Goal: Information Seeking & Learning: Learn about a topic

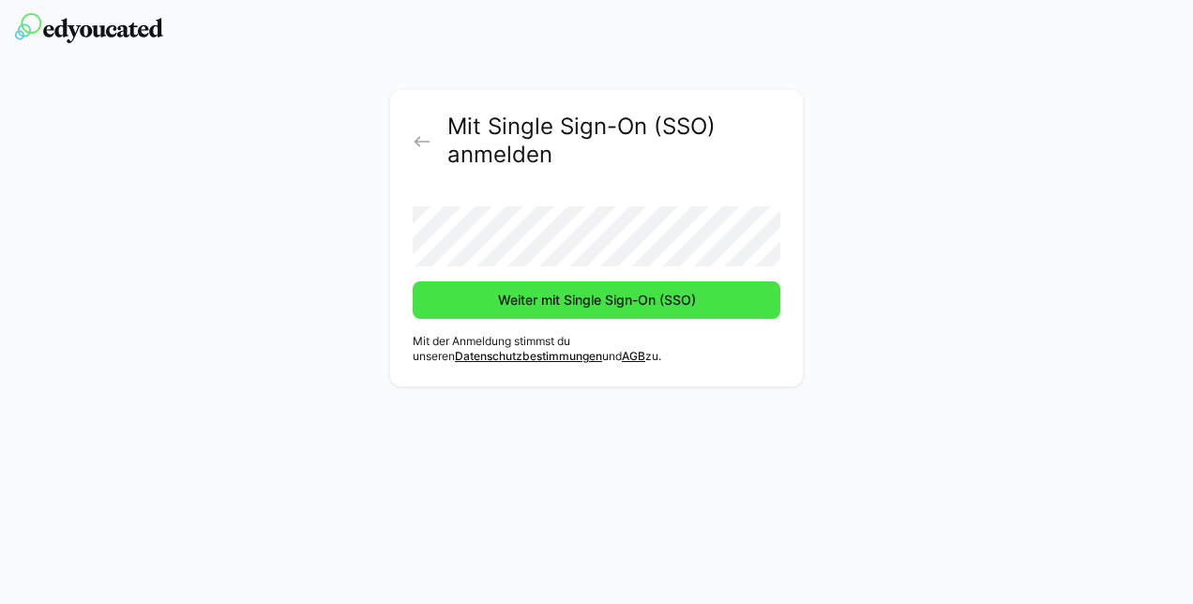
click at [552, 300] on span "Weiter mit Single Sign-On (SSO)" at bounding box center [597, 300] width 204 height 19
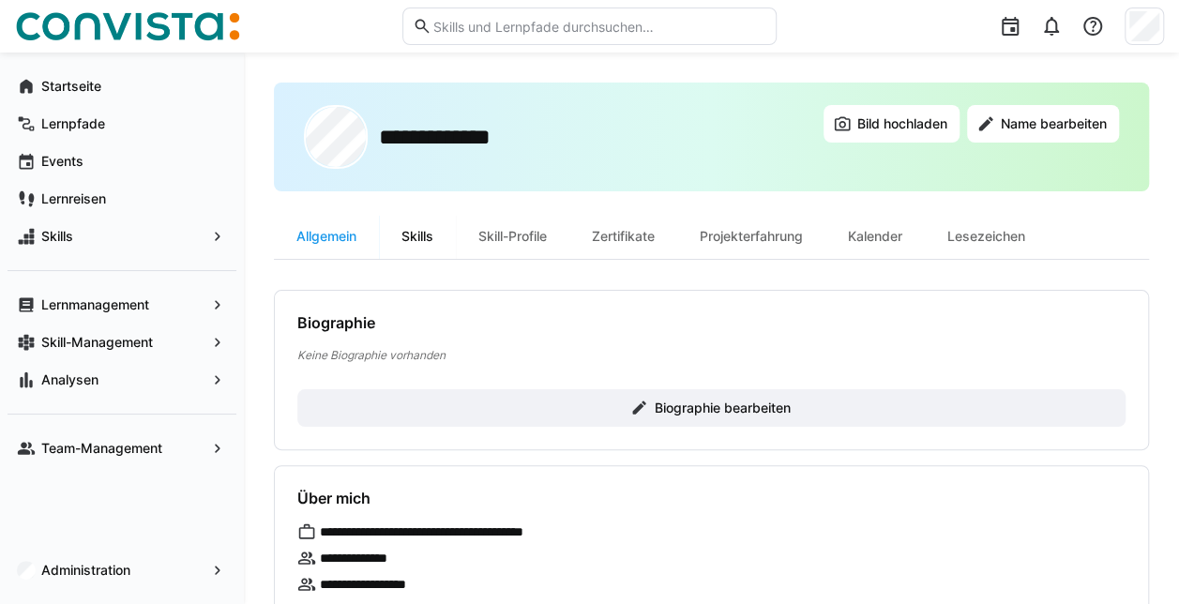
click at [425, 242] on div "Skills" at bounding box center [417, 236] width 77 height 45
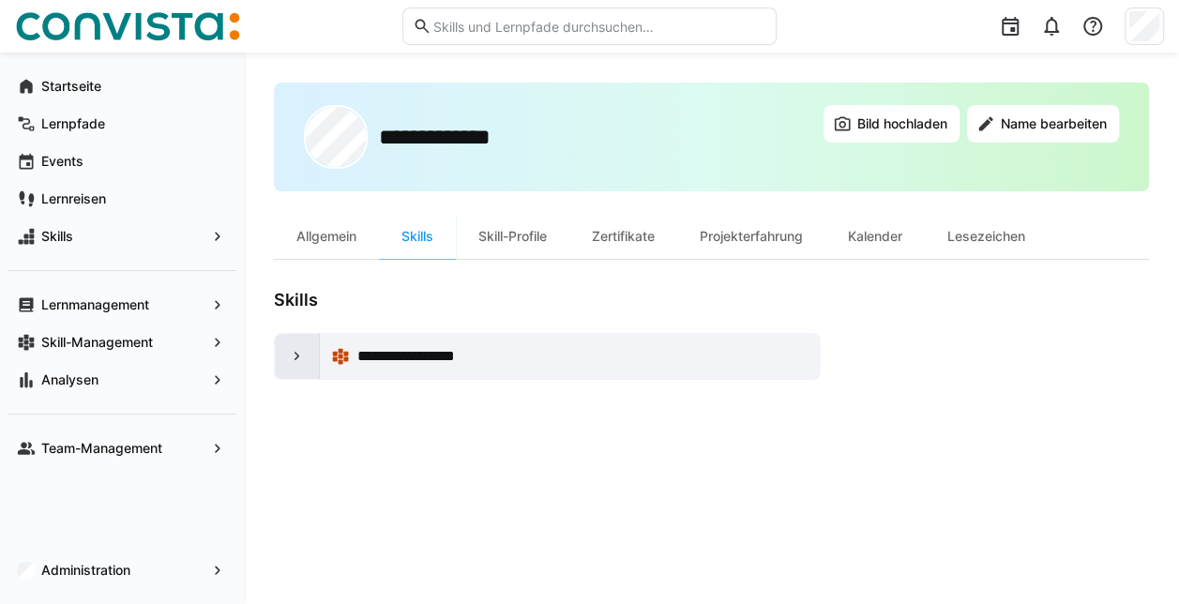
click at [294, 354] on eds-icon at bounding box center [297, 356] width 19 height 19
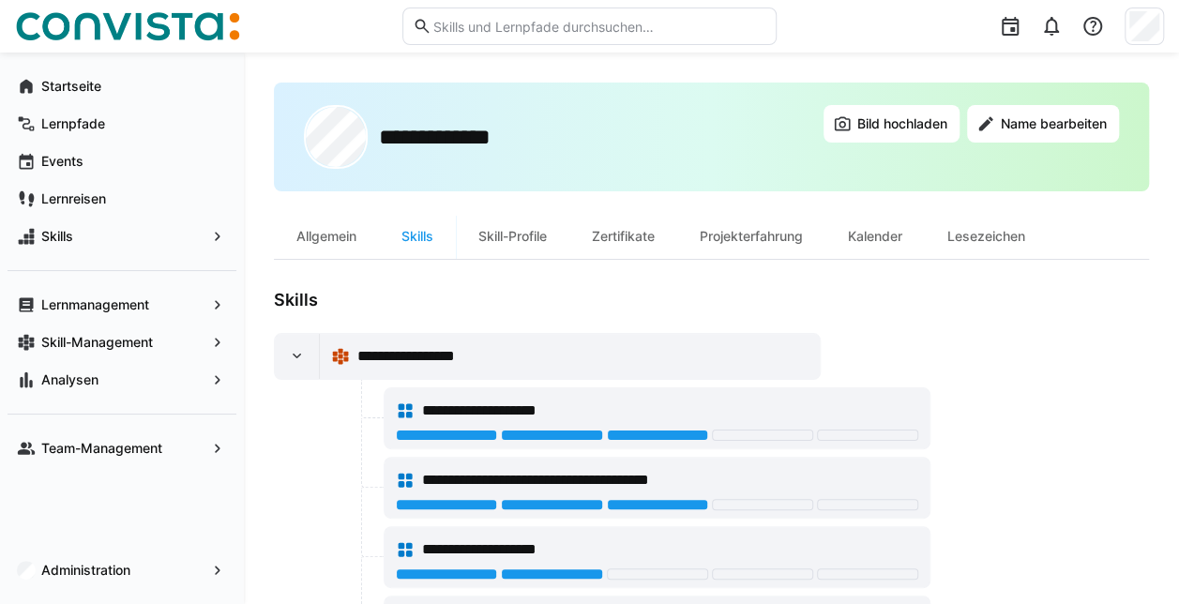
click at [533, 430] on div at bounding box center [551, 435] width 101 height 11
click at [417, 399] on div "**********" at bounding box center [657, 411] width 522 height 38
click at [408, 402] on eds-icon at bounding box center [405, 410] width 19 height 19
click at [403, 372] on div "**********" at bounding box center [569, 357] width 477 height 38
click at [405, 348] on span "**********" at bounding box center [434, 356] width 154 height 23
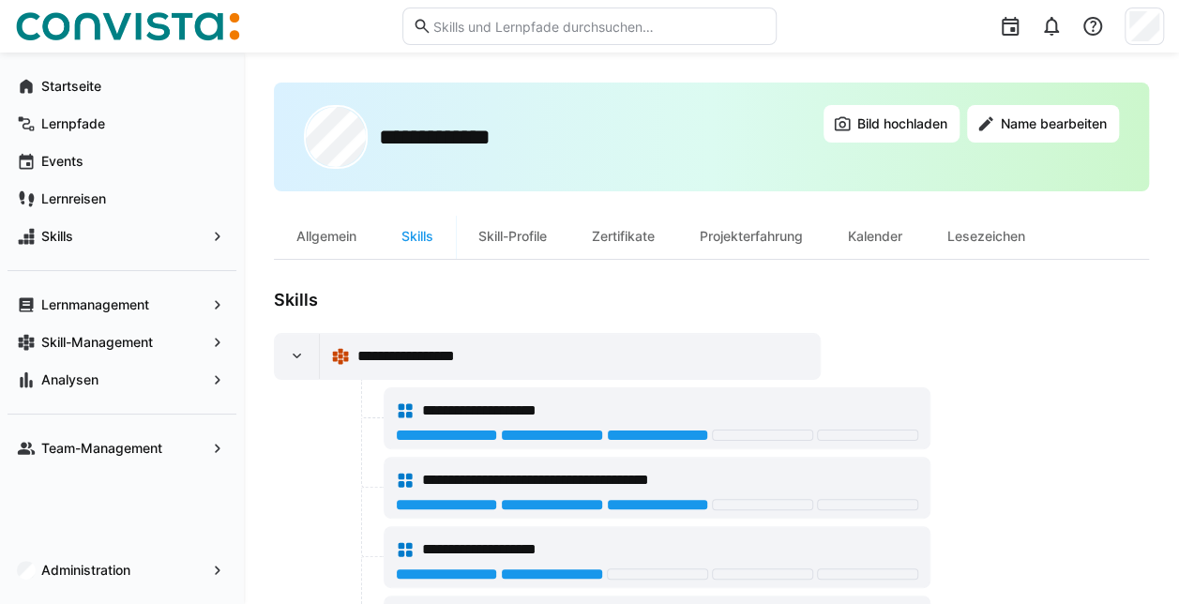
scroll to position [80, 0]
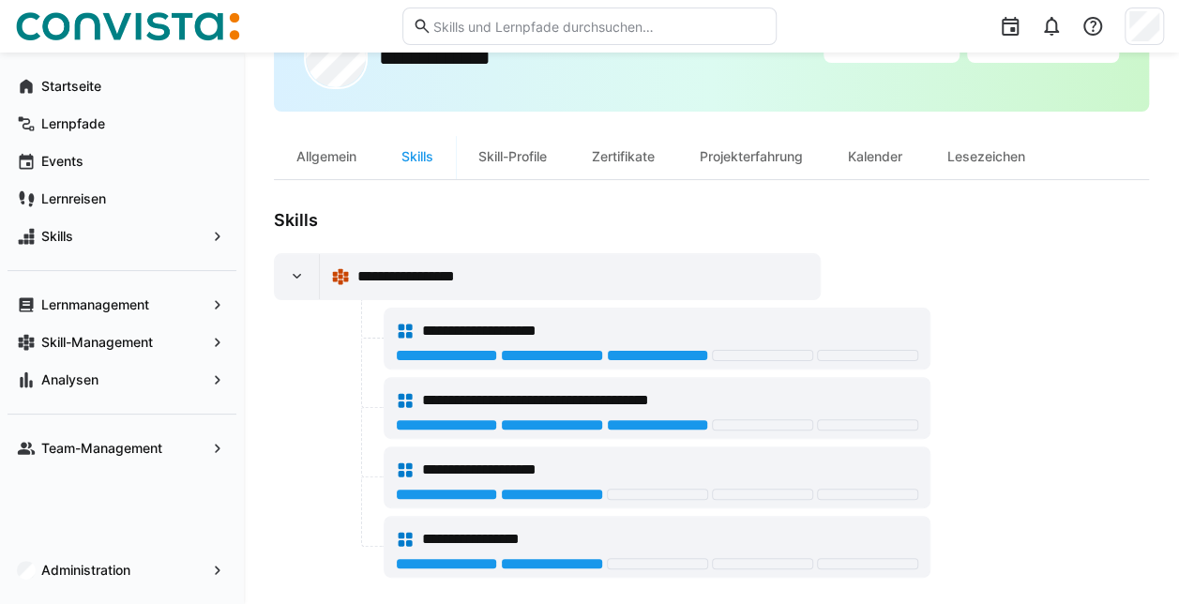
drag, startPoint x: 519, startPoint y: 347, endPoint x: 547, endPoint y: 358, distance: 30.3
click at [547, 358] on div at bounding box center [551, 355] width 101 height 11
click at [674, 354] on div at bounding box center [657, 355] width 101 height 11
click at [669, 423] on div at bounding box center [657, 424] width 101 height 11
click at [656, 489] on div at bounding box center [657, 494] width 101 height 11
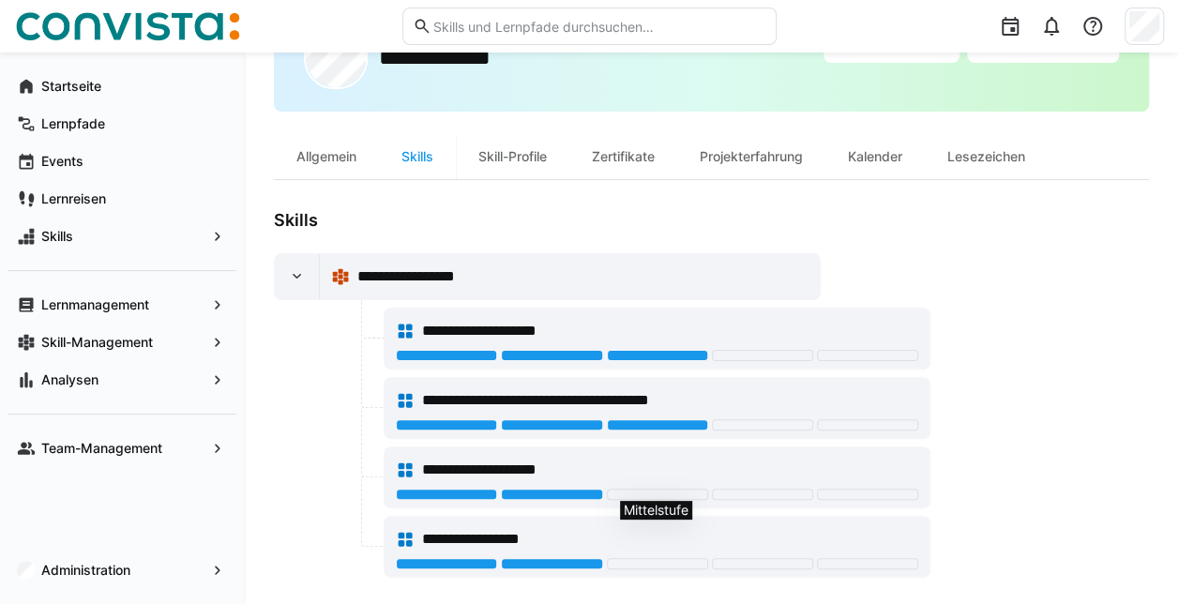
click at [654, 491] on div at bounding box center [657, 494] width 101 height 11
click at [654, 495] on div at bounding box center [657, 494] width 101 height 11
click at [302, 272] on eds-icon at bounding box center [297, 276] width 19 height 19
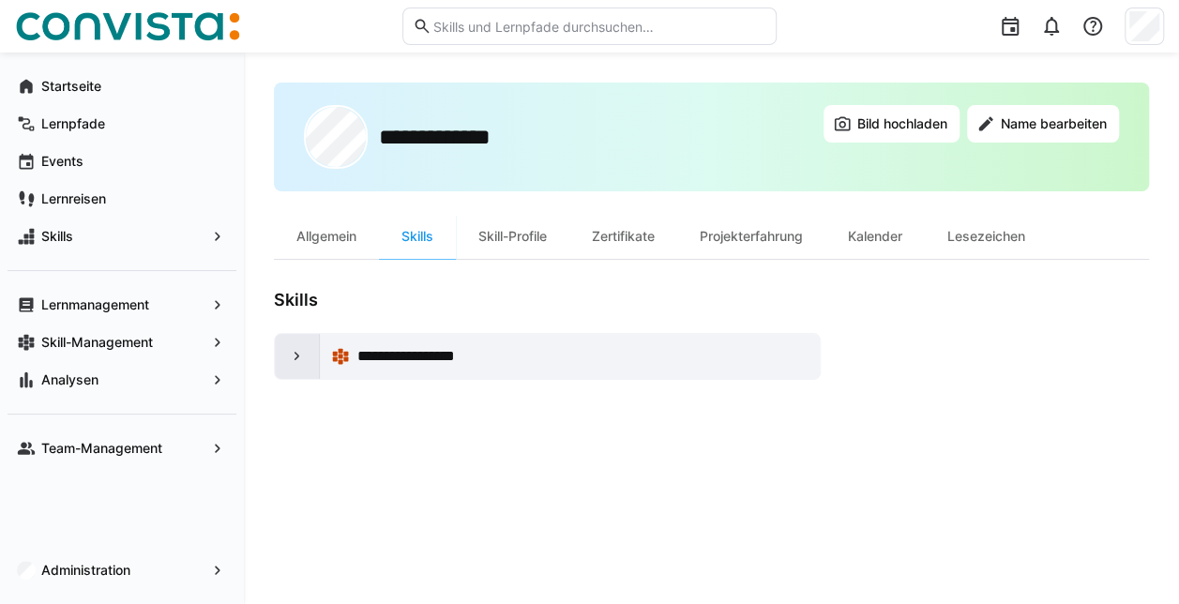
click at [284, 347] on div at bounding box center [297, 356] width 45 height 45
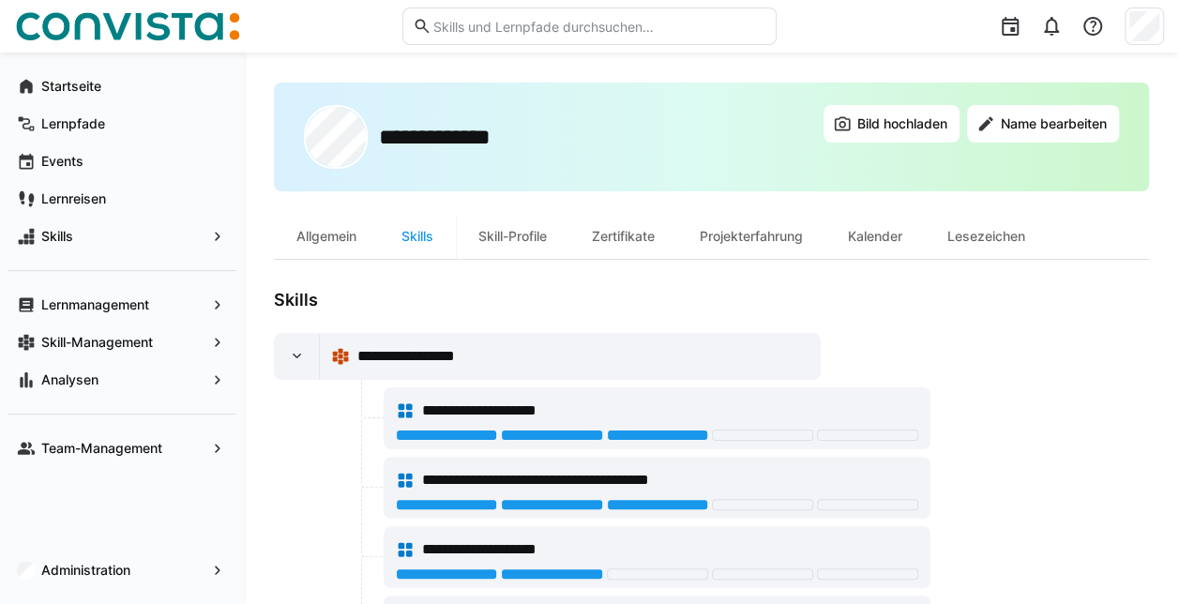
click at [488, 353] on span "**********" at bounding box center [434, 356] width 154 height 23
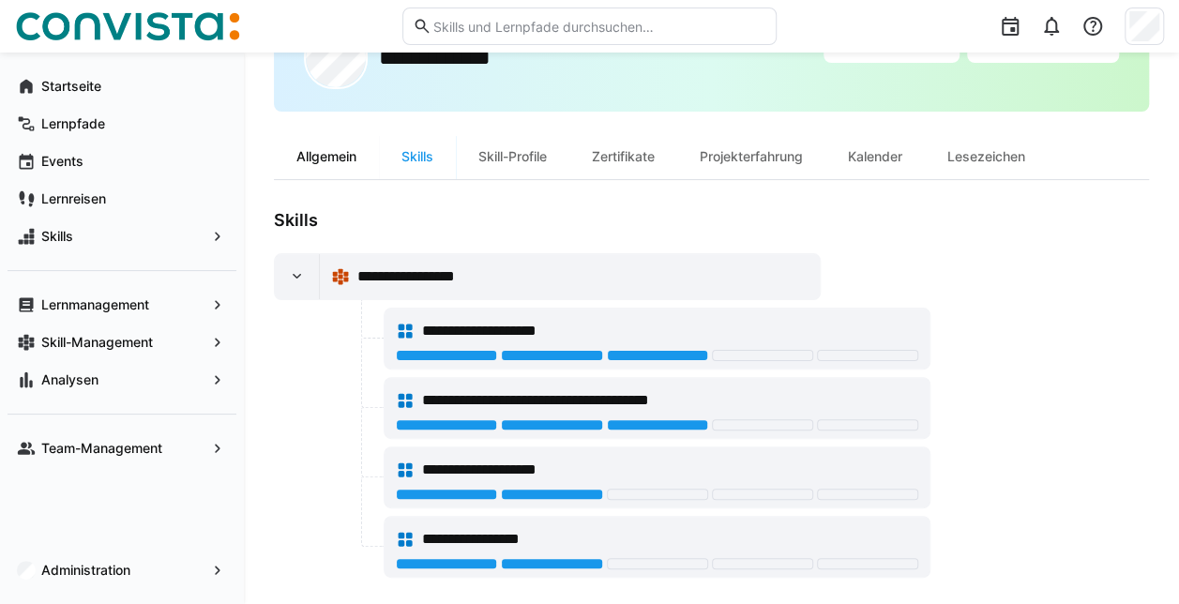
click at [330, 148] on div "Allgemein" at bounding box center [326, 156] width 105 height 45
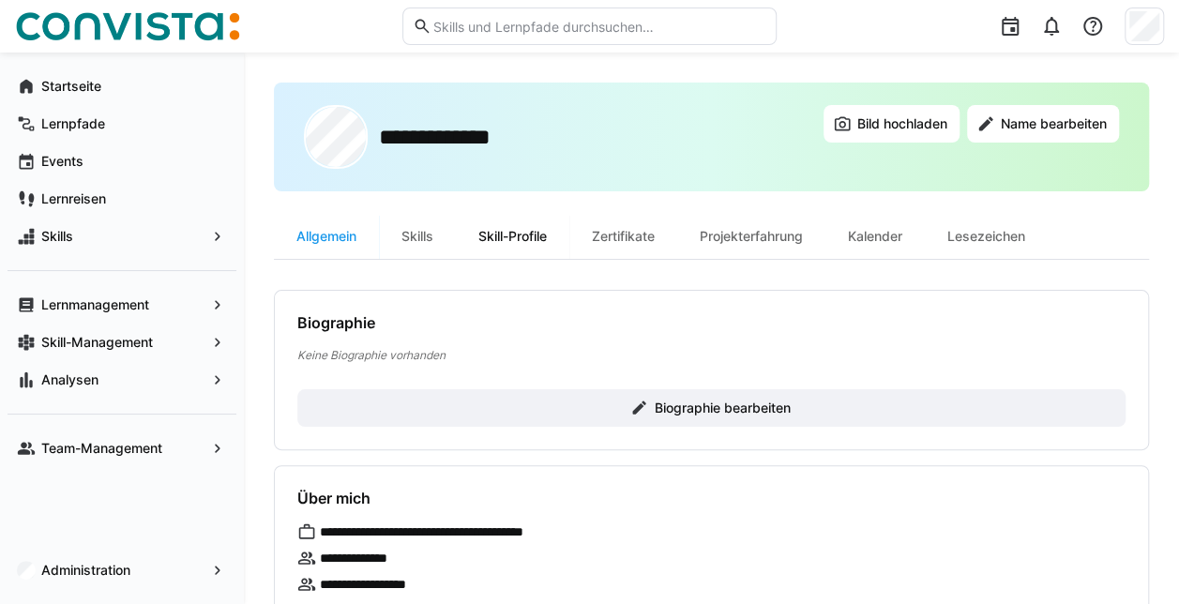
click at [501, 235] on div "Skill-Profile" at bounding box center [512, 236] width 113 height 45
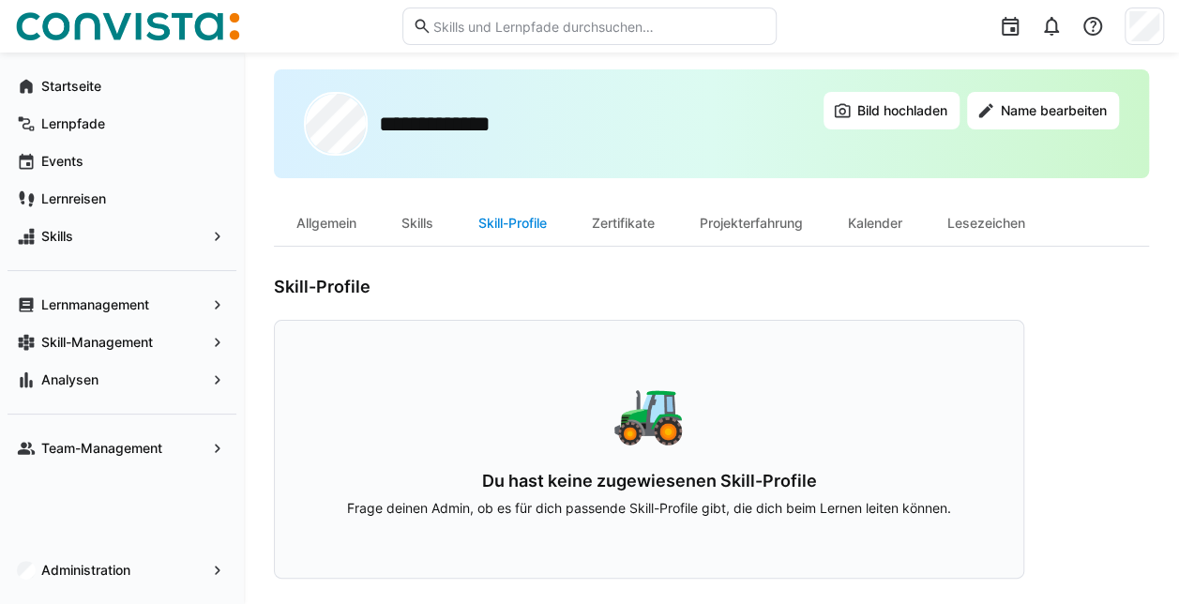
scroll to position [17, 0]
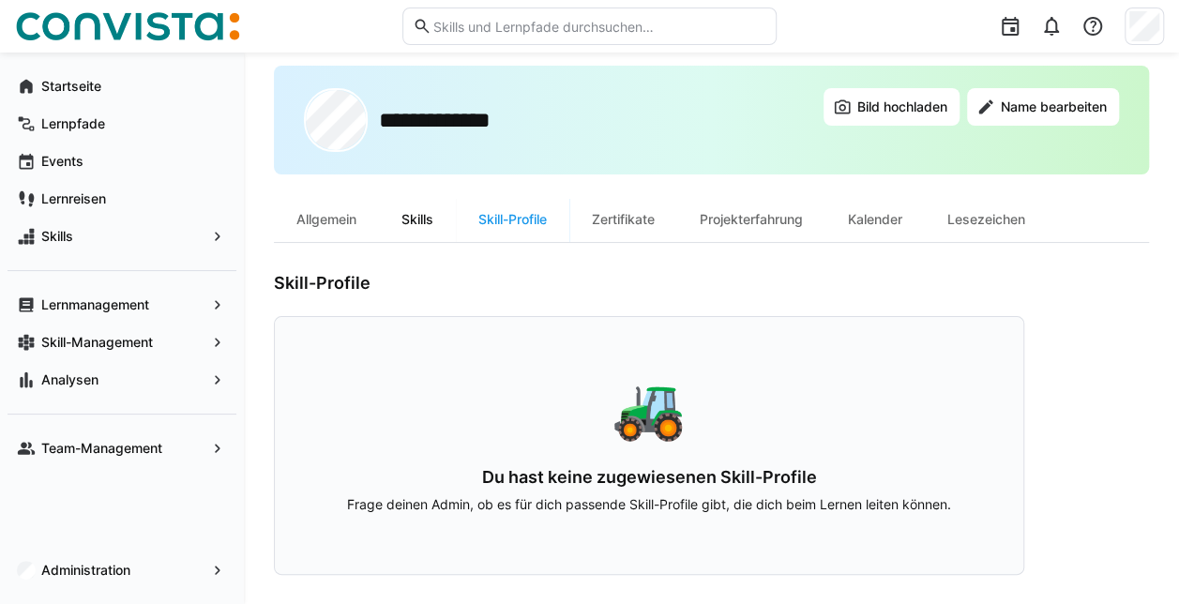
click at [434, 222] on div "Skills" at bounding box center [417, 219] width 77 height 45
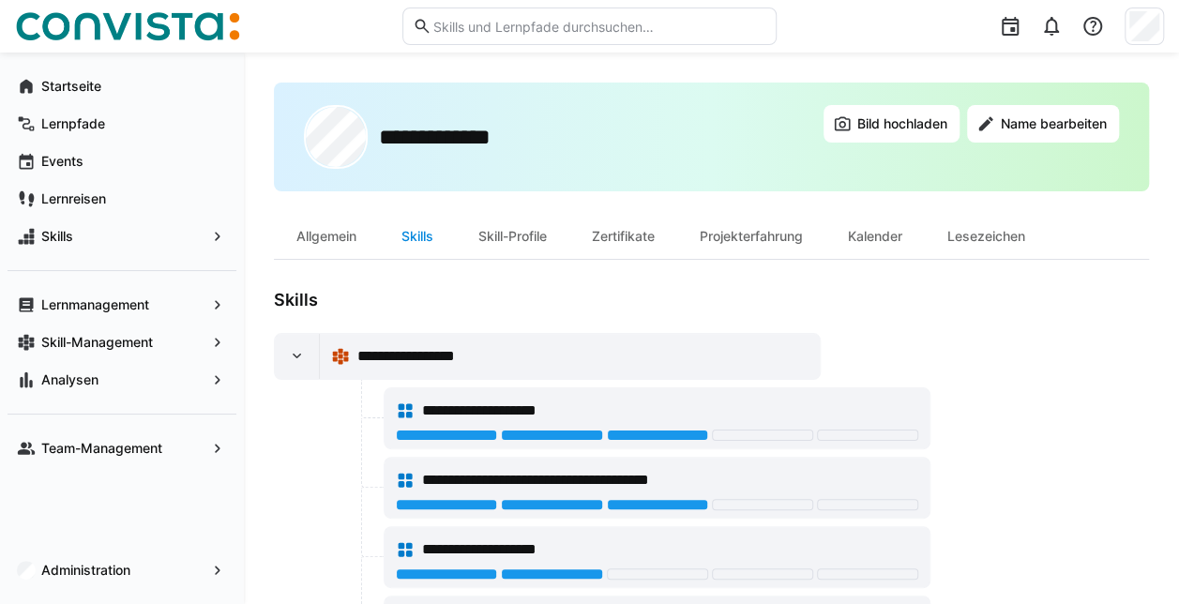
scroll to position [80, 0]
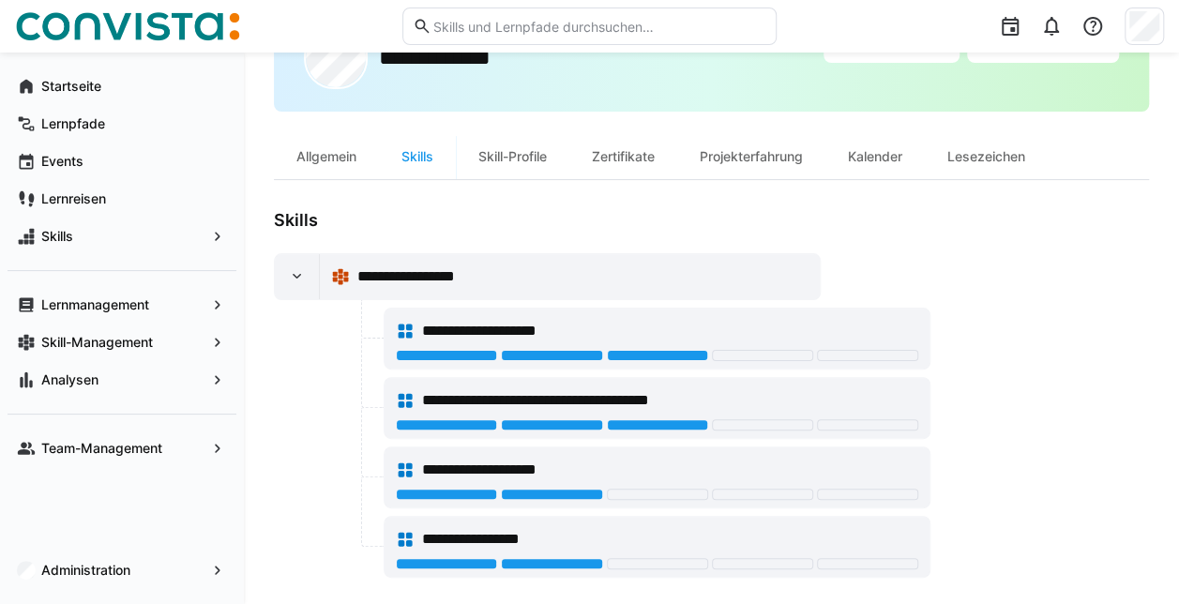
click at [431, 283] on span "**********" at bounding box center [434, 276] width 154 height 23
click at [393, 280] on span "**********" at bounding box center [434, 276] width 154 height 23
click at [391, 274] on span "**********" at bounding box center [434, 276] width 154 height 23
click at [445, 326] on span "**********" at bounding box center [499, 331] width 155 height 23
click at [416, 325] on div "**********" at bounding box center [657, 331] width 522 height 38
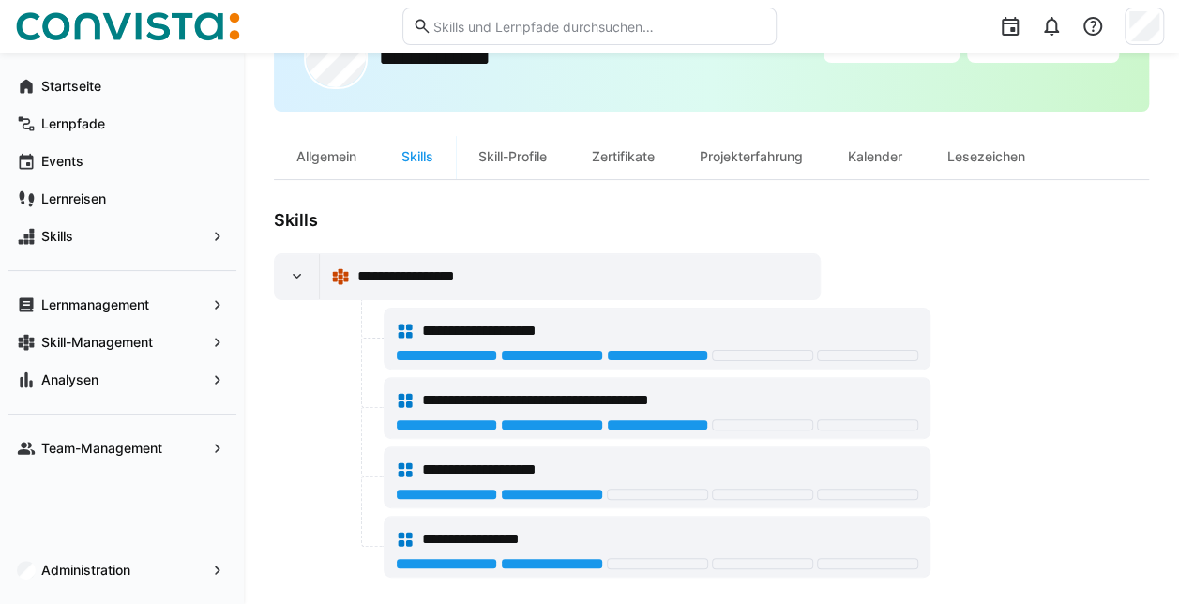
click at [400, 326] on eds-icon at bounding box center [405, 331] width 19 height 19
click at [567, 352] on div at bounding box center [551, 355] width 101 height 11
drag, startPoint x: 566, startPoint y: 326, endPoint x: 535, endPoint y: 328, distance: 31.0
click at [535, 328] on span "**********" at bounding box center [499, 331] width 155 height 23
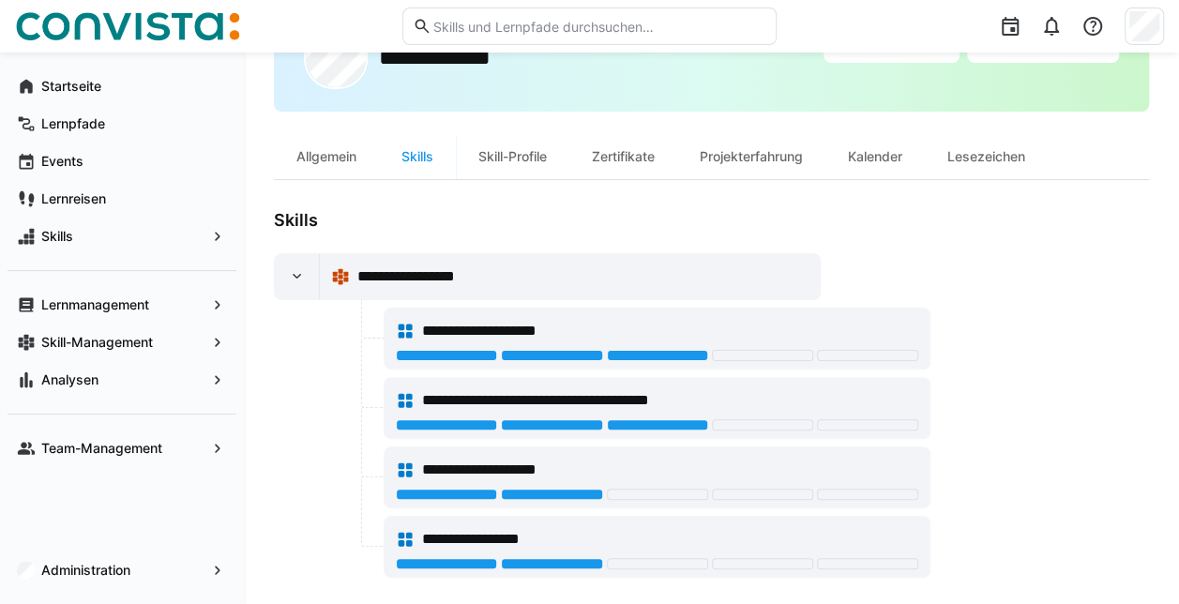
click at [459, 561] on div at bounding box center [446, 563] width 101 height 11
click at [754, 352] on div at bounding box center [762, 355] width 101 height 11
click at [752, 361] on div at bounding box center [657, 357] width 522 height 15
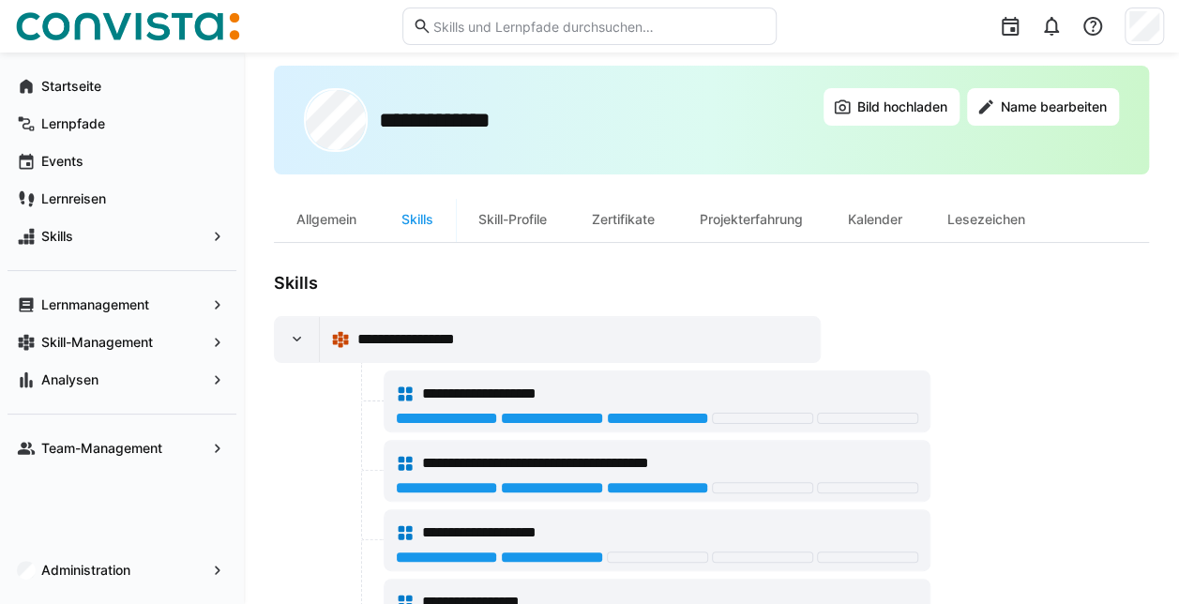
scroll to position [0, 0]
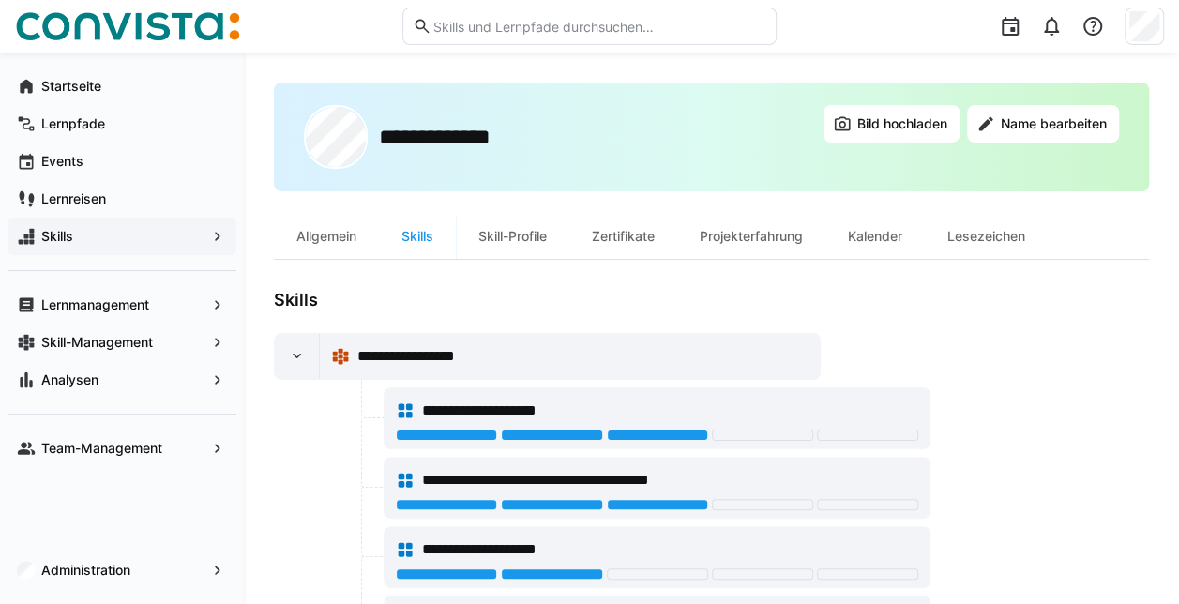
click at [223, 236] on eds-icon at bounding box center [217, 236] width 19 height 19
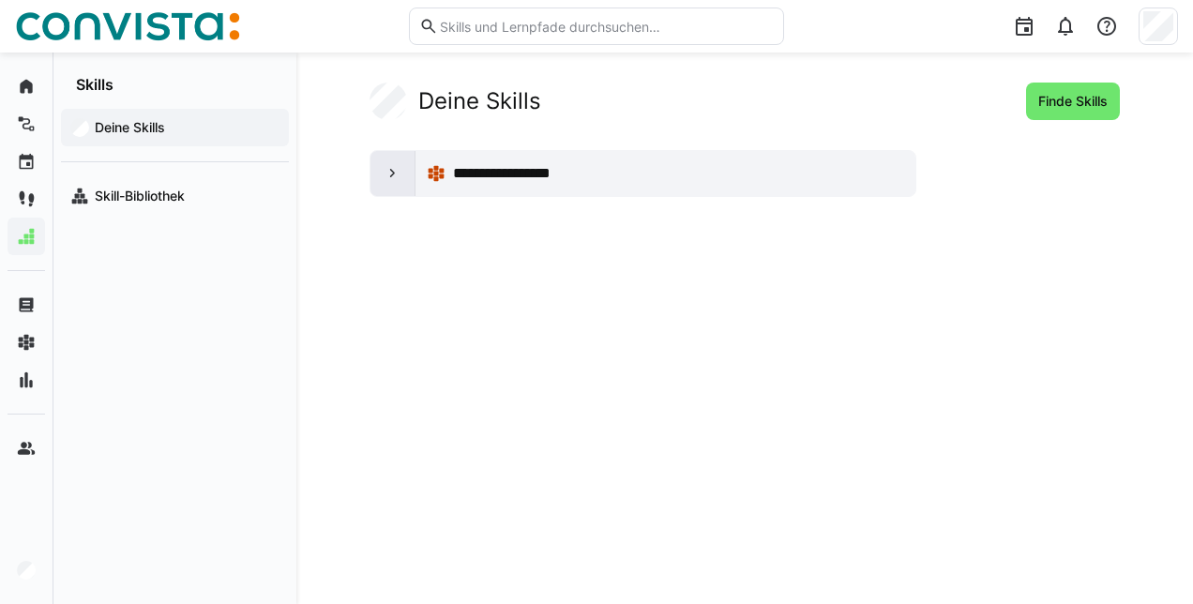
click at [412, 174] on div at bounding box center [393, 173] width 45 height 45
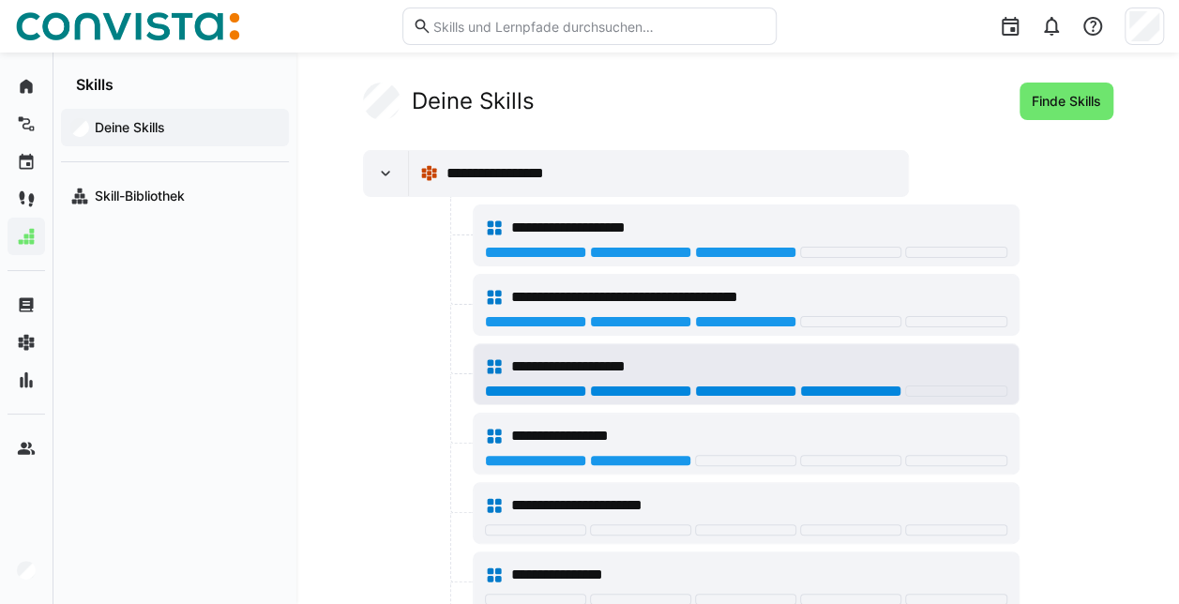
click at [861, 386] on div at bounding box center [850, 391] width 101 height 11
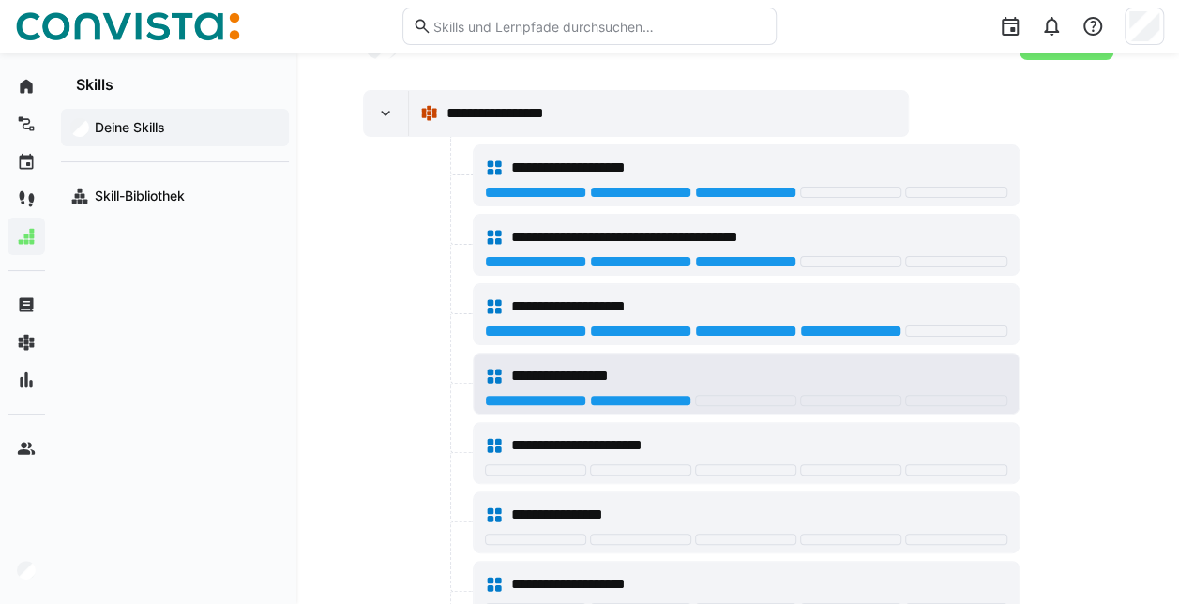
scroll to position [28, 0]
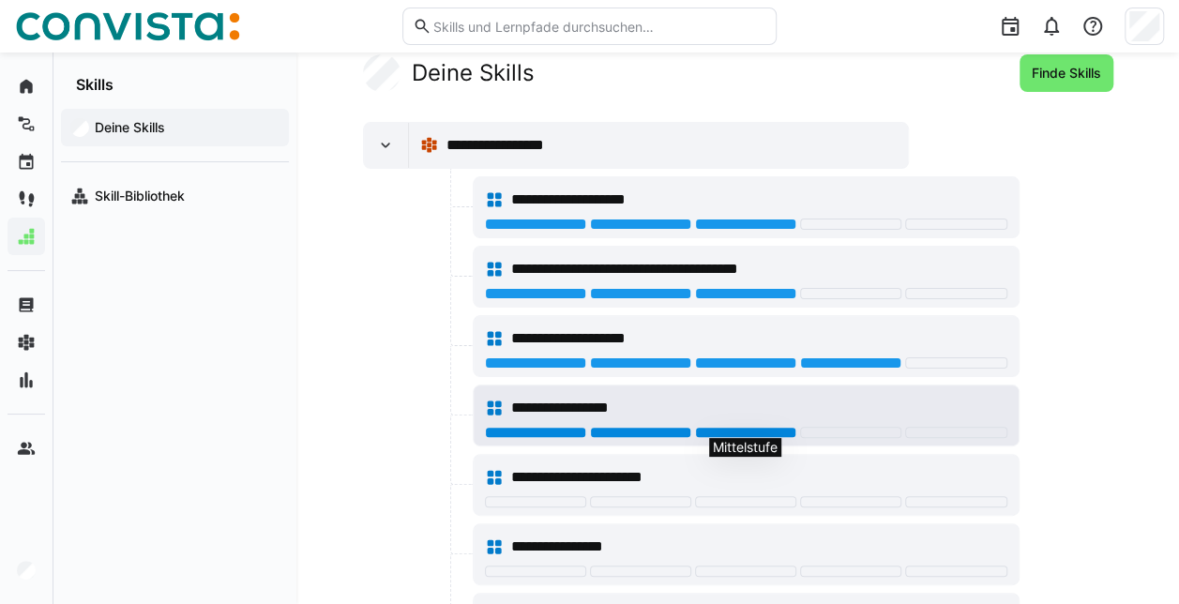
click at [725, 427] on div at bounding box center [745, 432] width 101 height 11
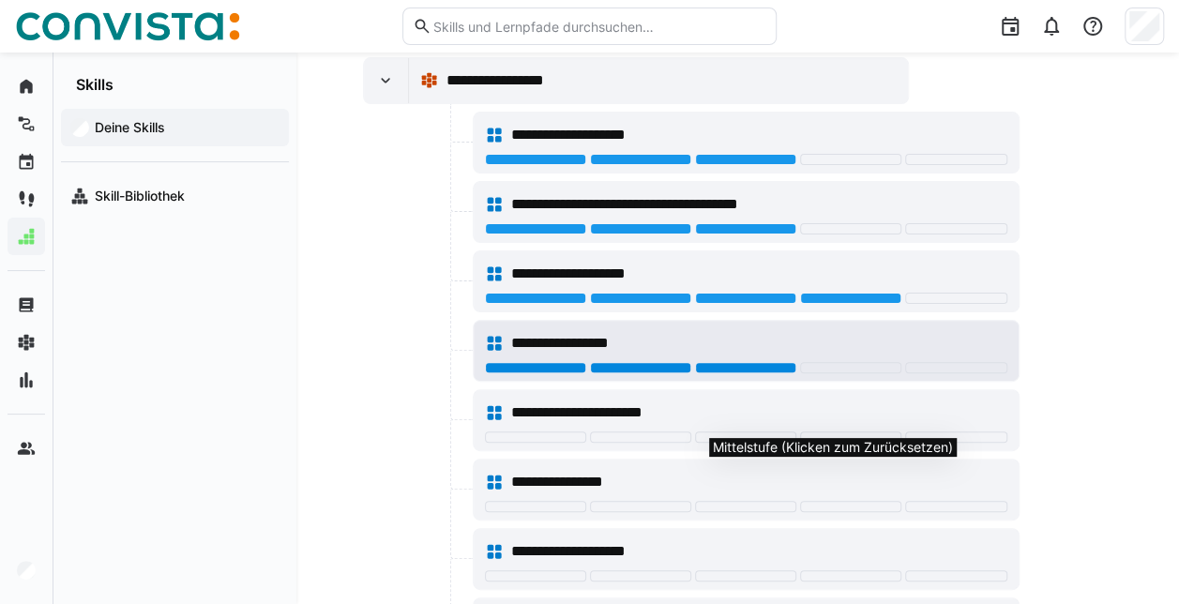
scroll to position [122, 0]
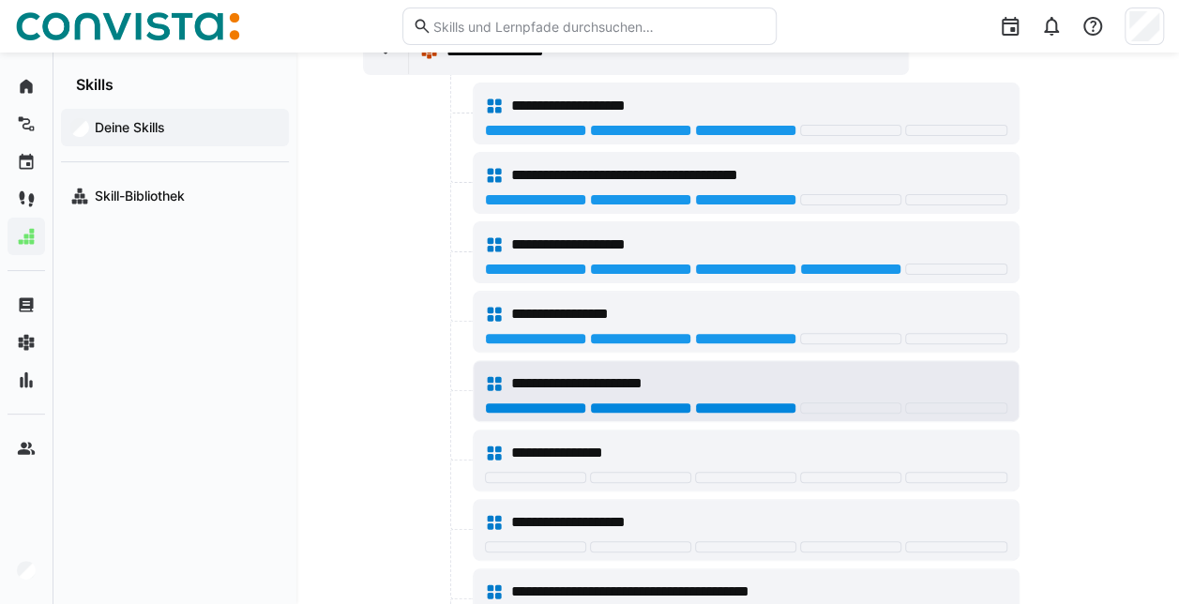
click at [742, 403] on div at bounding box center [745, 407] width 101 height 11
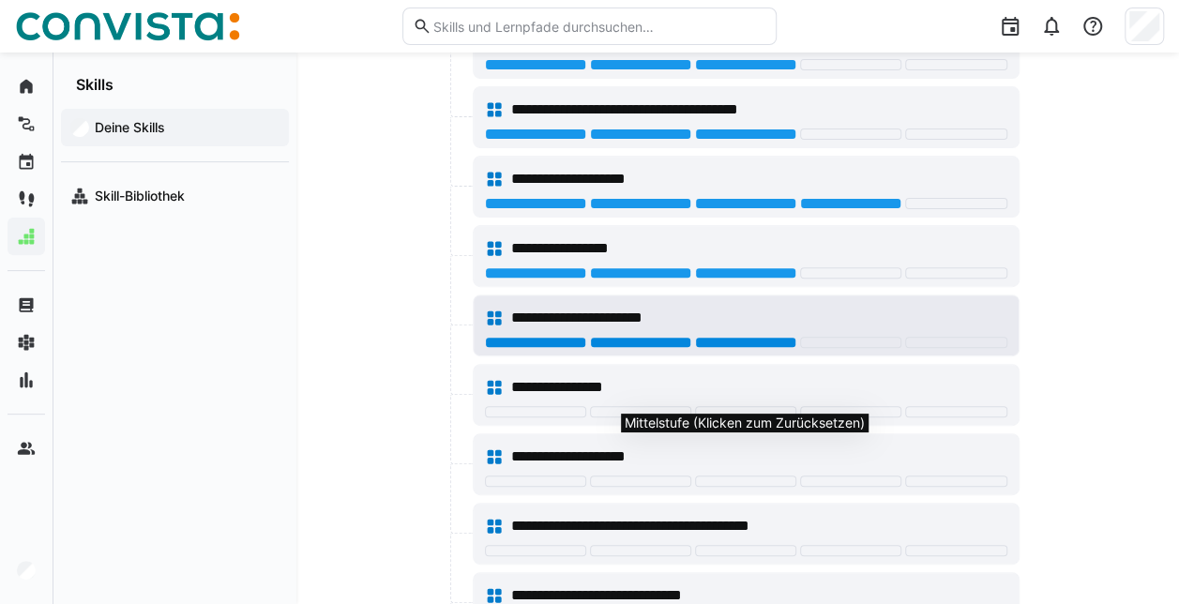
scroll to position [216, 0]
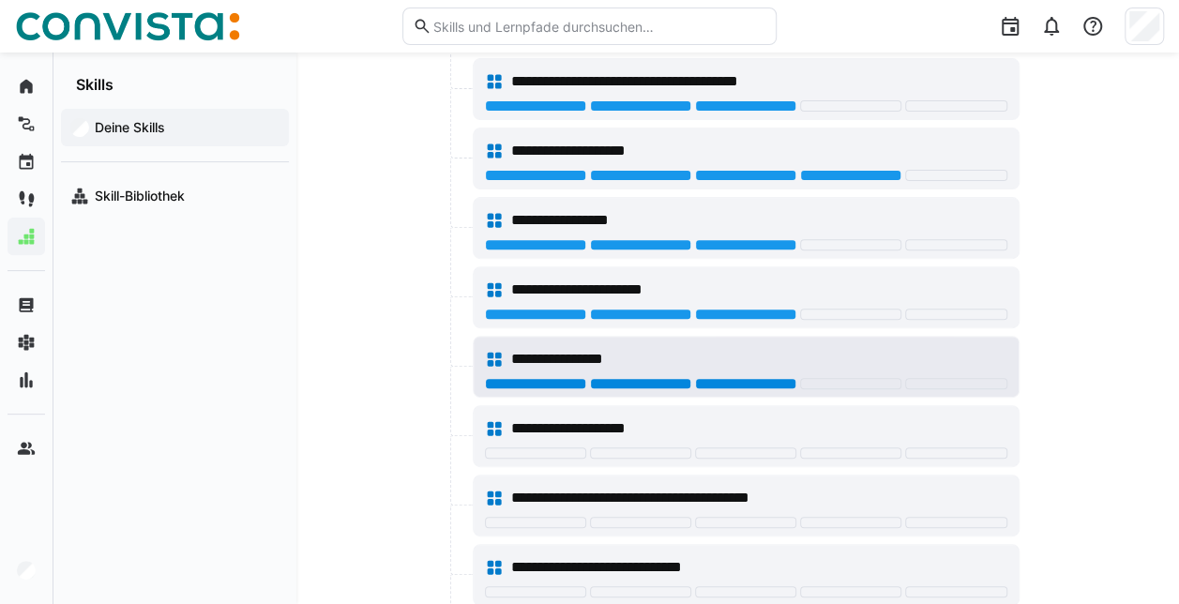
click at [744, 381] on div at bounding box center [745, 383] width 101 height 11
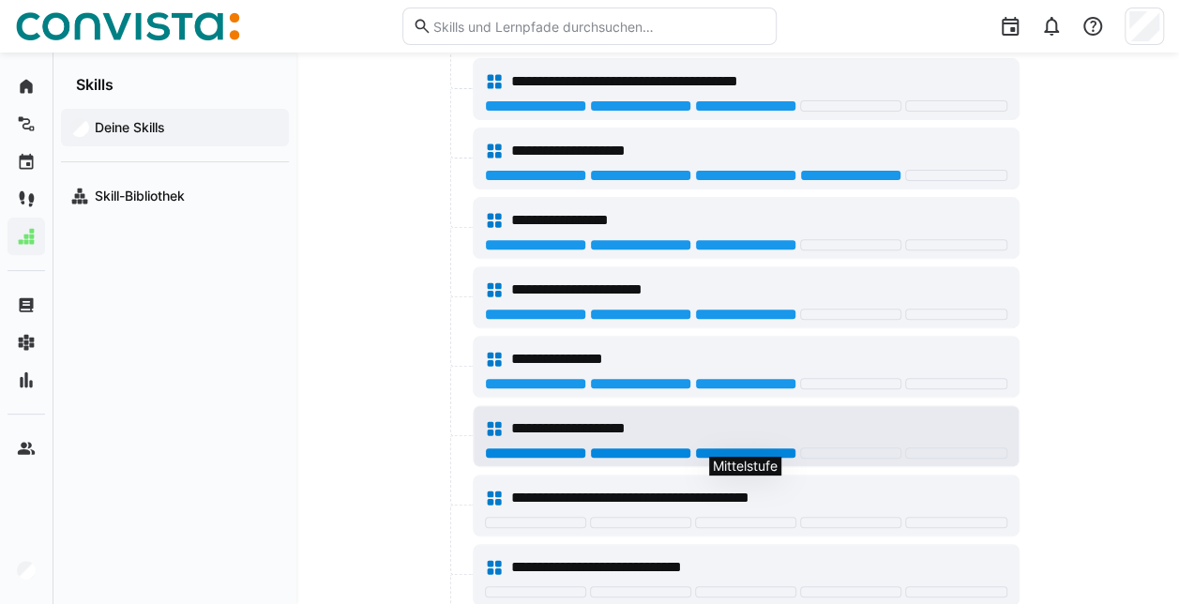
click at [751, 447] on div at bounding box center [745, 452] width 101 height 11
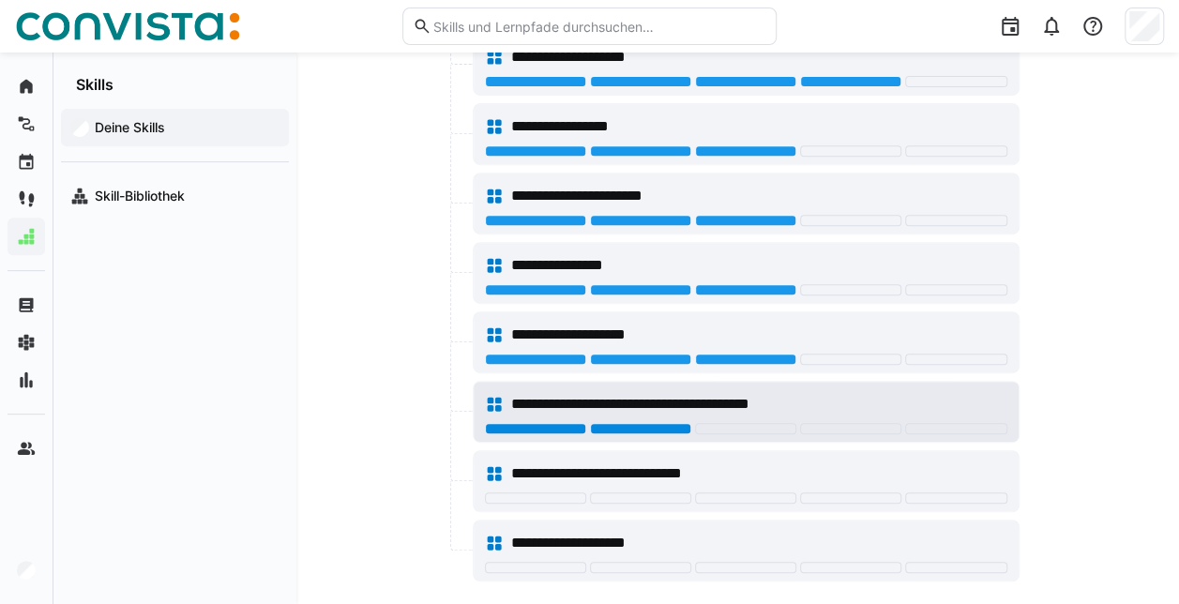
click at [667, 423] on div at bounding box center [640, 428] width 101 height 11
click at [734, 423] on div at bounding box center [745, 428] width 101 height 11
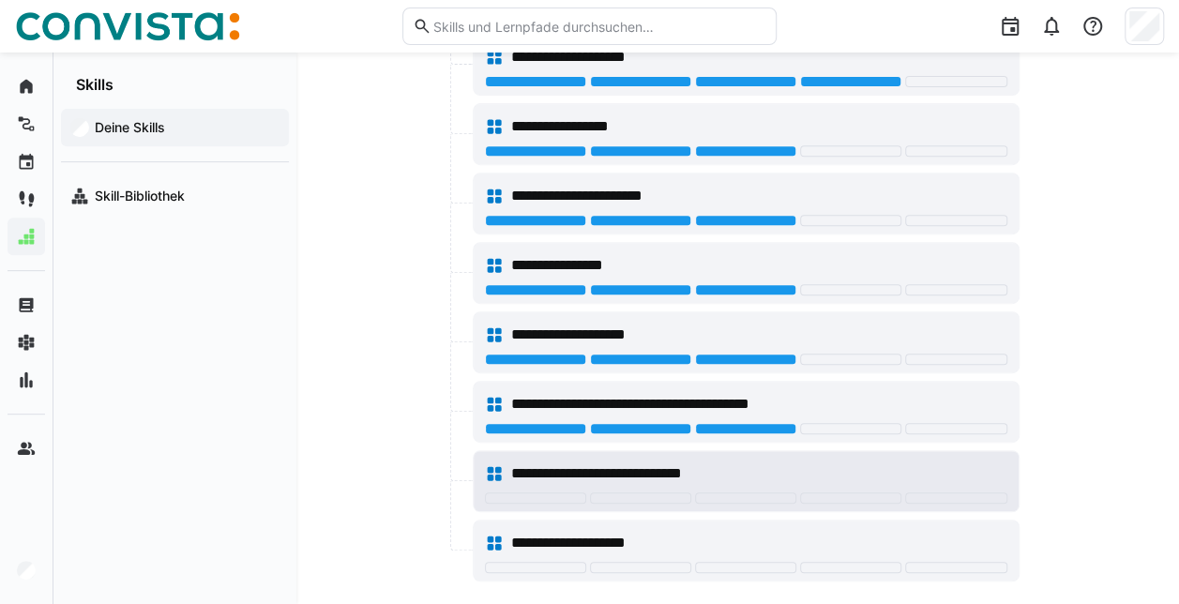
click at [745, 484] on div "**********" at bounding box center [746, 474] width 522 height 38
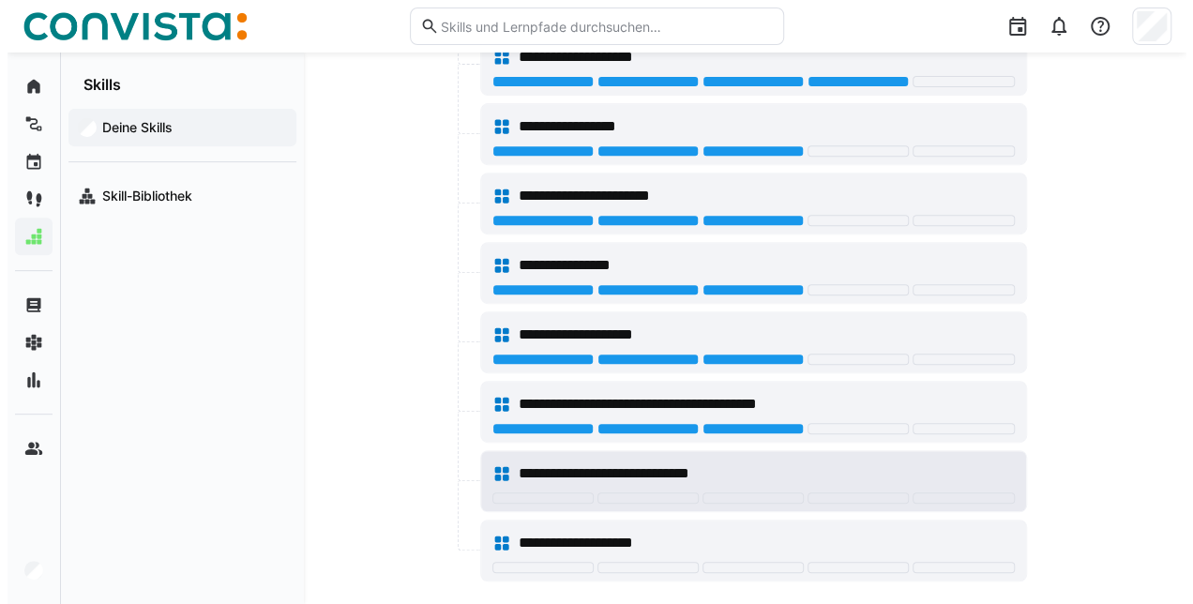
scroll to position [0, 0]
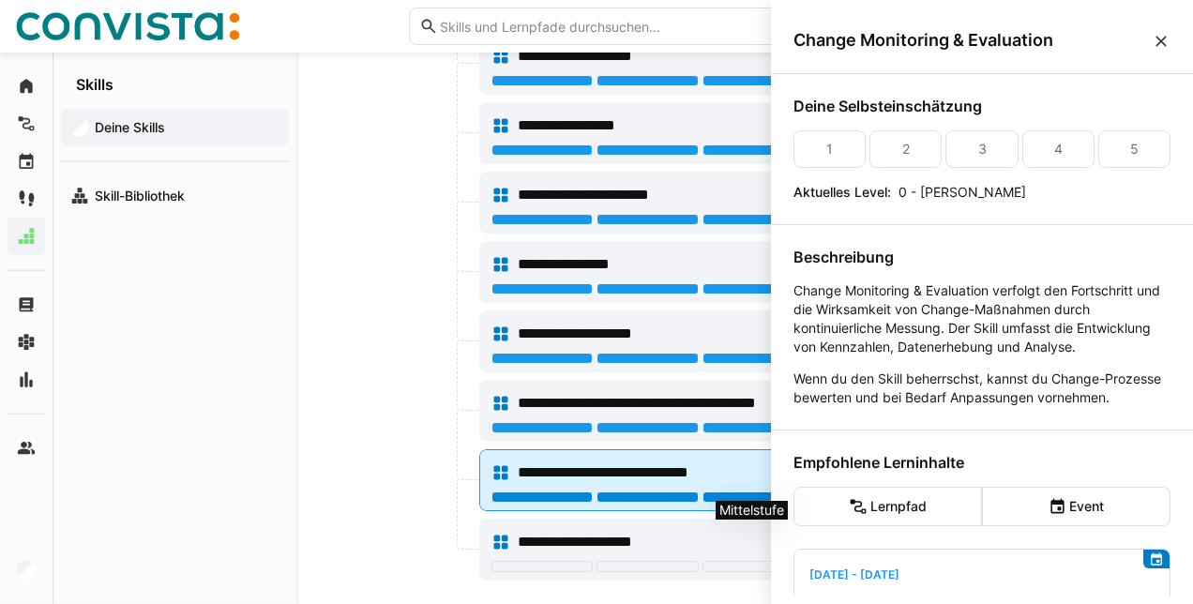
click at [744, 492] on div at bounding box center [753, 497] width 101 height 11
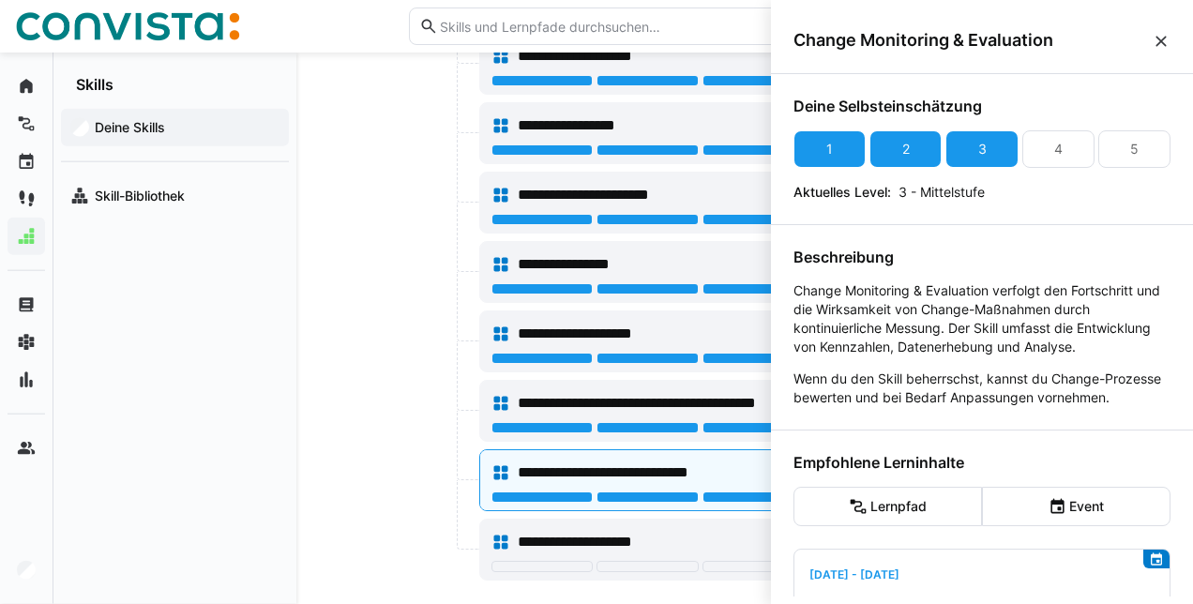
click at [1161, 38] on eds-icon at bounding box center [1161, 41] width 19 height 19
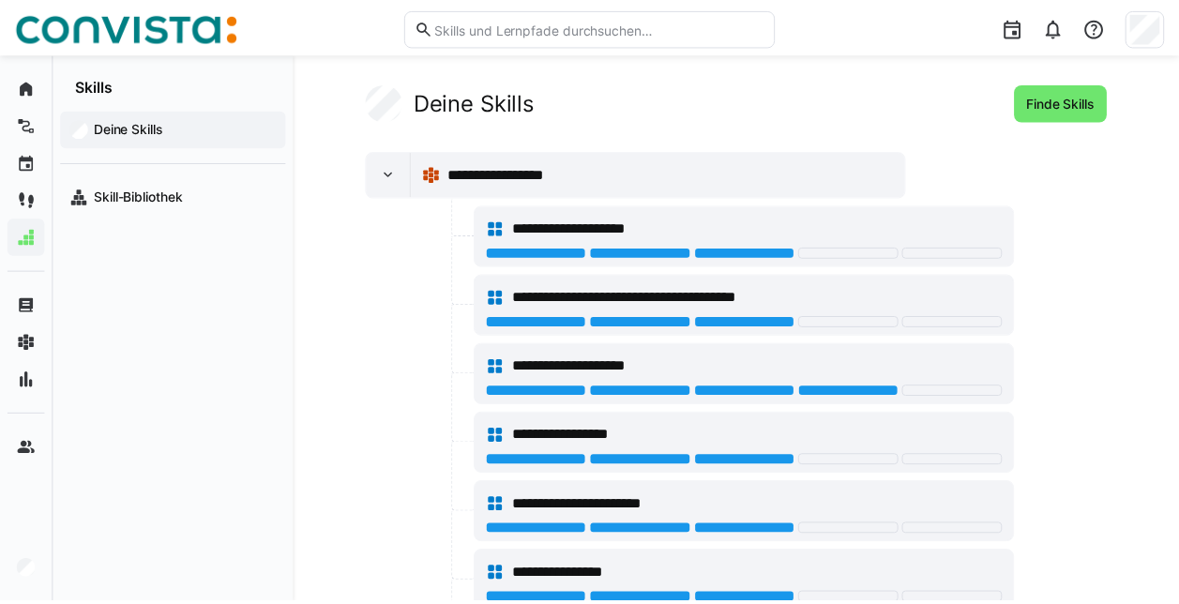
scroll to position [310, 0]
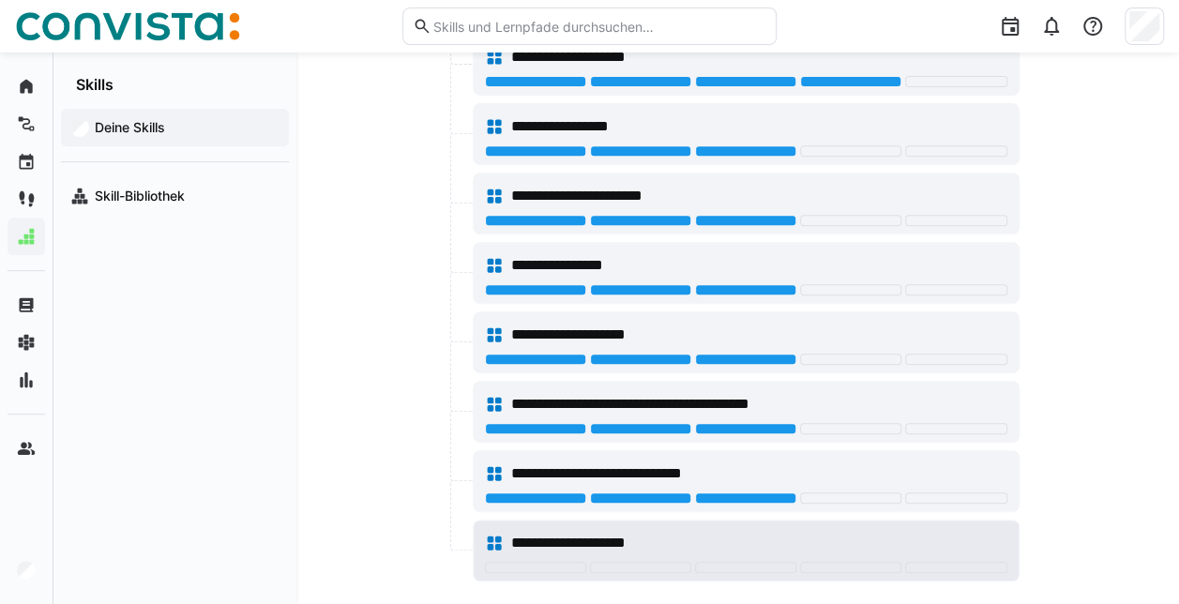
click at [643, 532] on span "**********" at bounding box center [599, 543] width 177 height 23
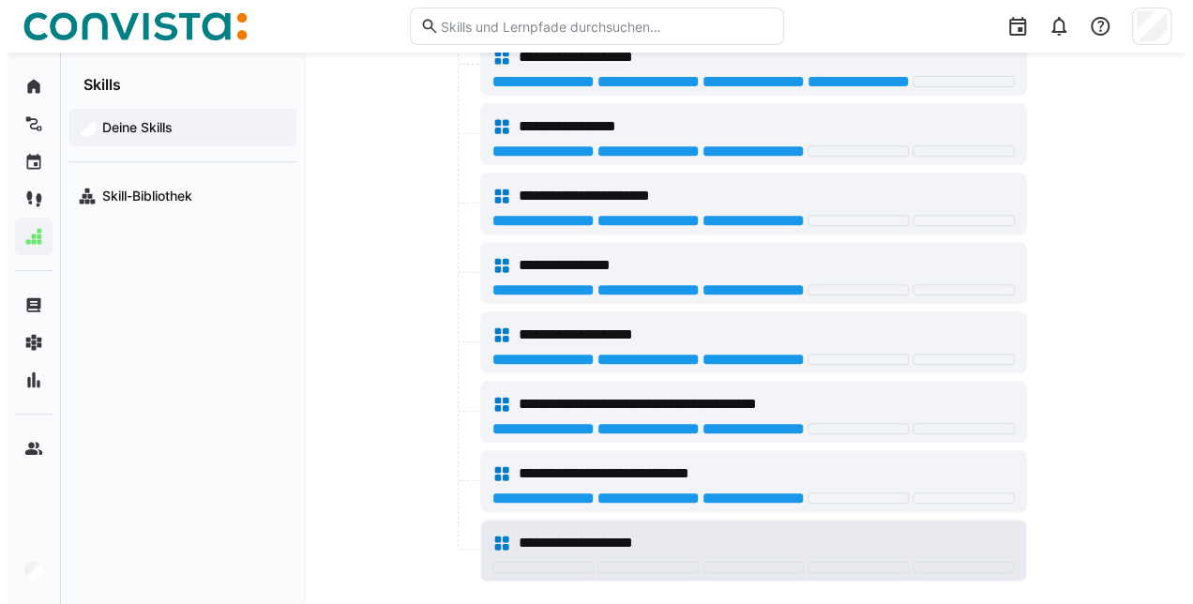
scroll to position [0, 0]
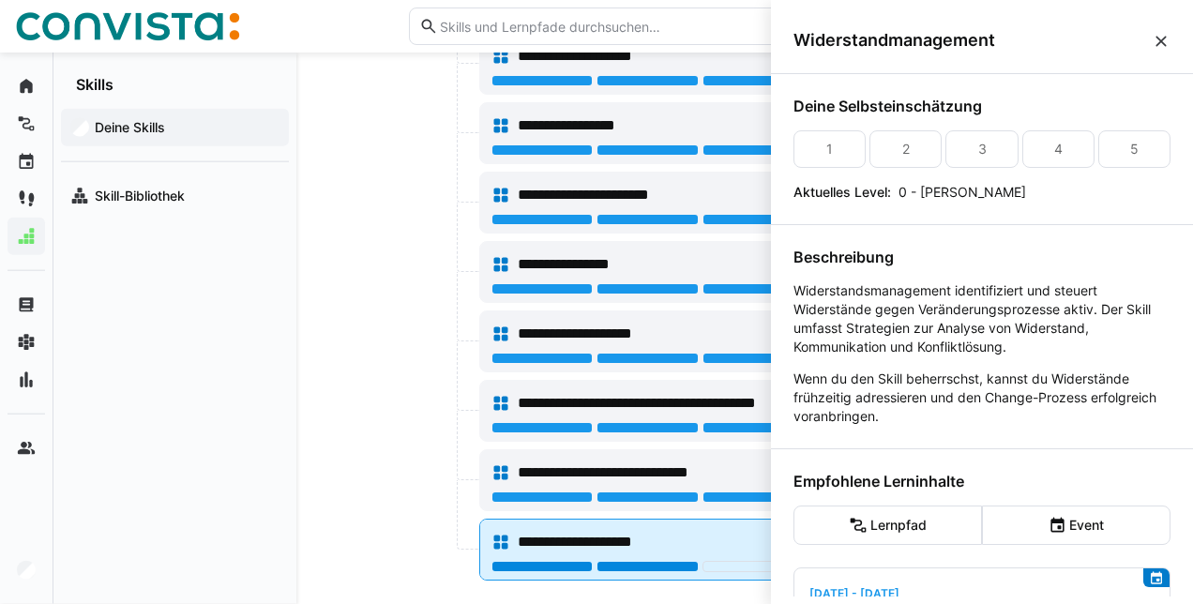
click at [654, 561] on div at bounding box center [647, 566] width 101 height 11
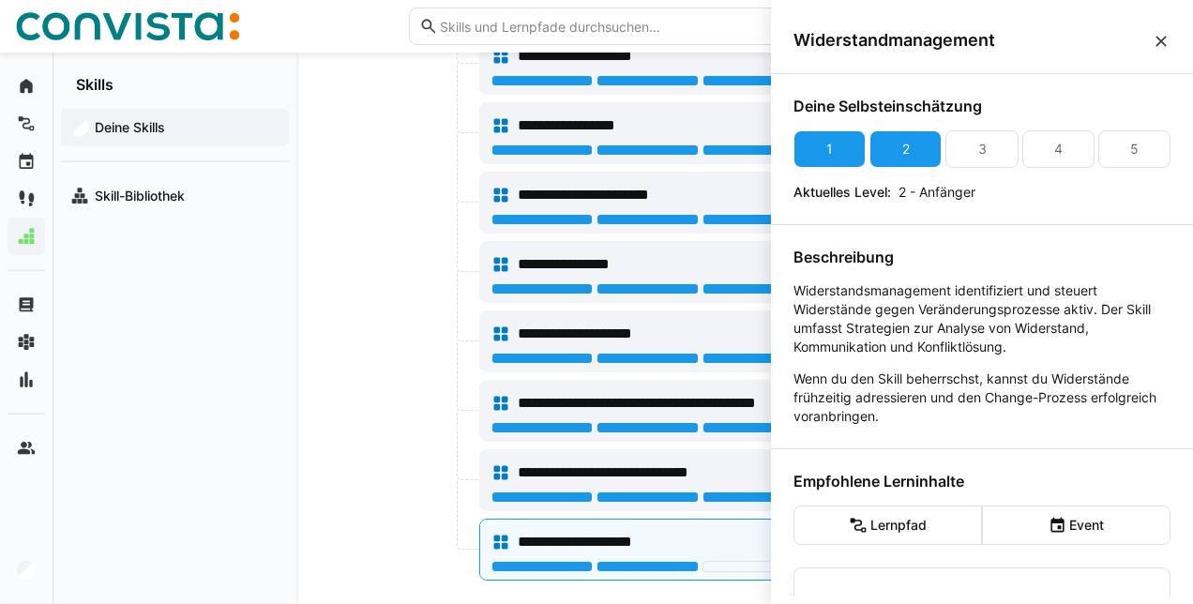
click at [1164, 41] on eds-icon at bounding box center [1161, 41] width 19 height 19
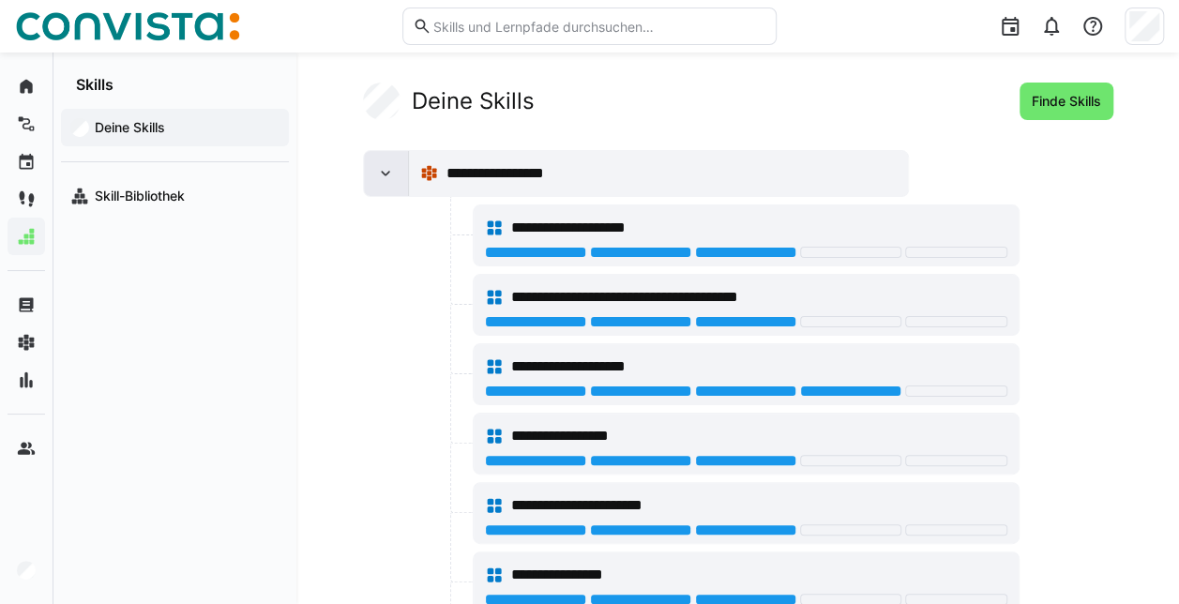
click at [392, 165] on eds-icon at bounding box center [385, 173] width 19 height 19
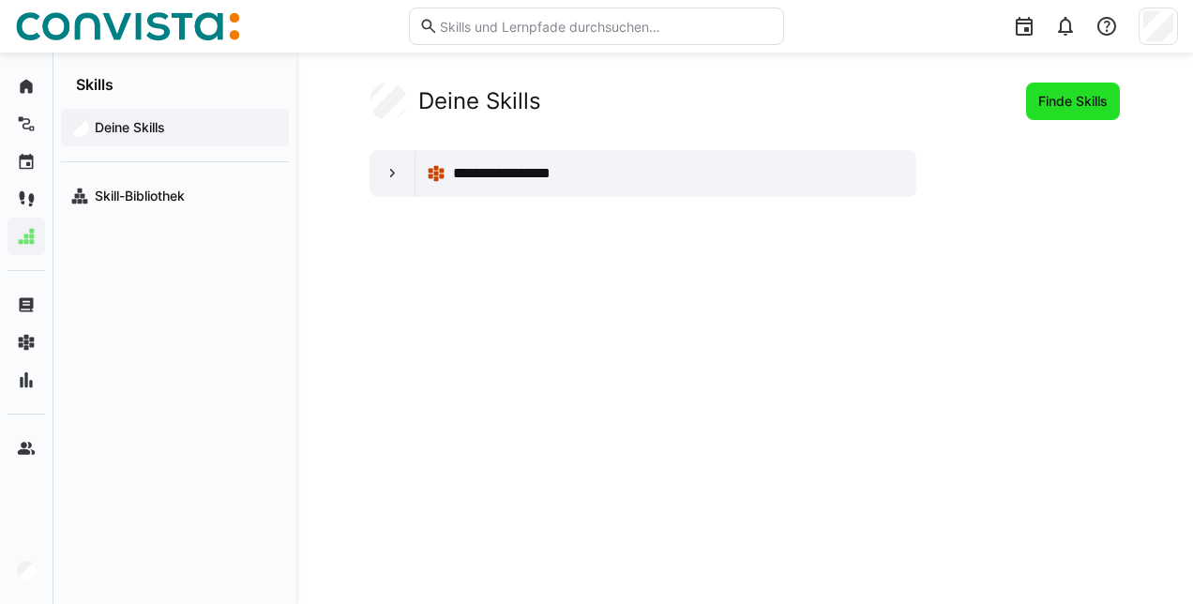
click at [1057, 98] on span "Finde Skills" at bounding box center [1073, 101] width 75 height 19
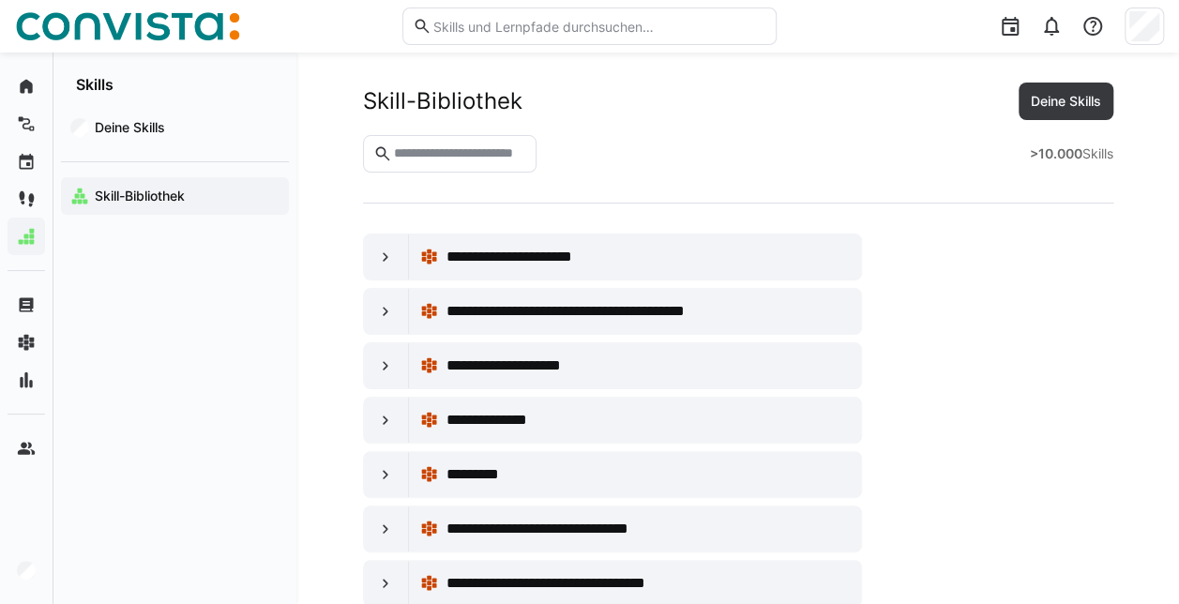
click at [486, 158] on input "text" at bounding box center [458, 153] width 135 height 17
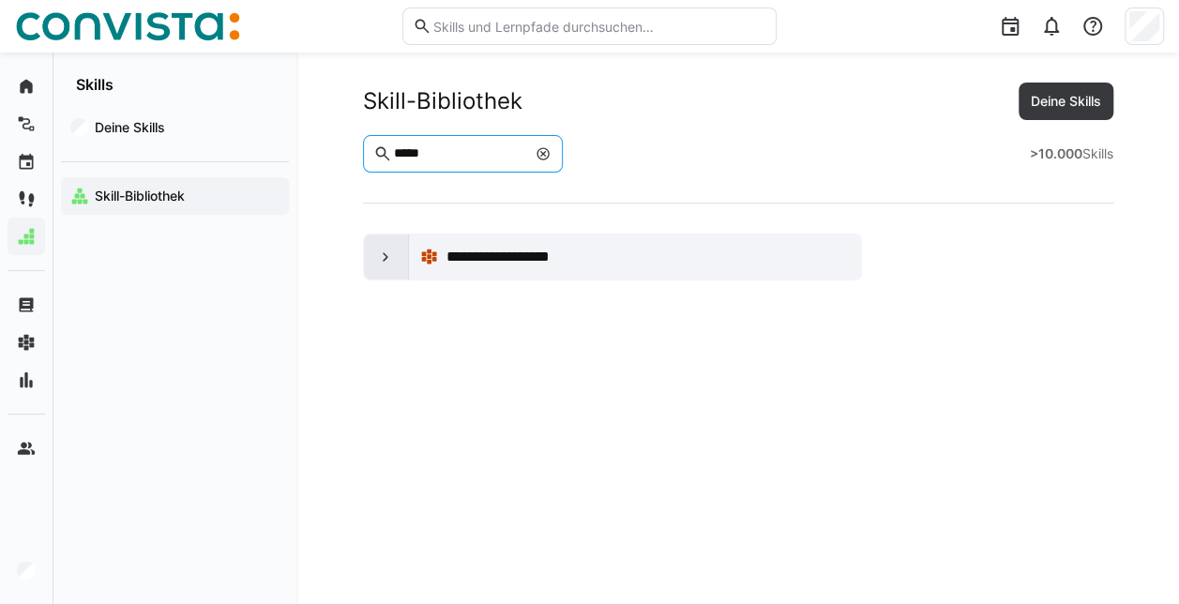
type input "*****"
click at [397, 255] on div at bounding box center [386, 256] width 45 height 45
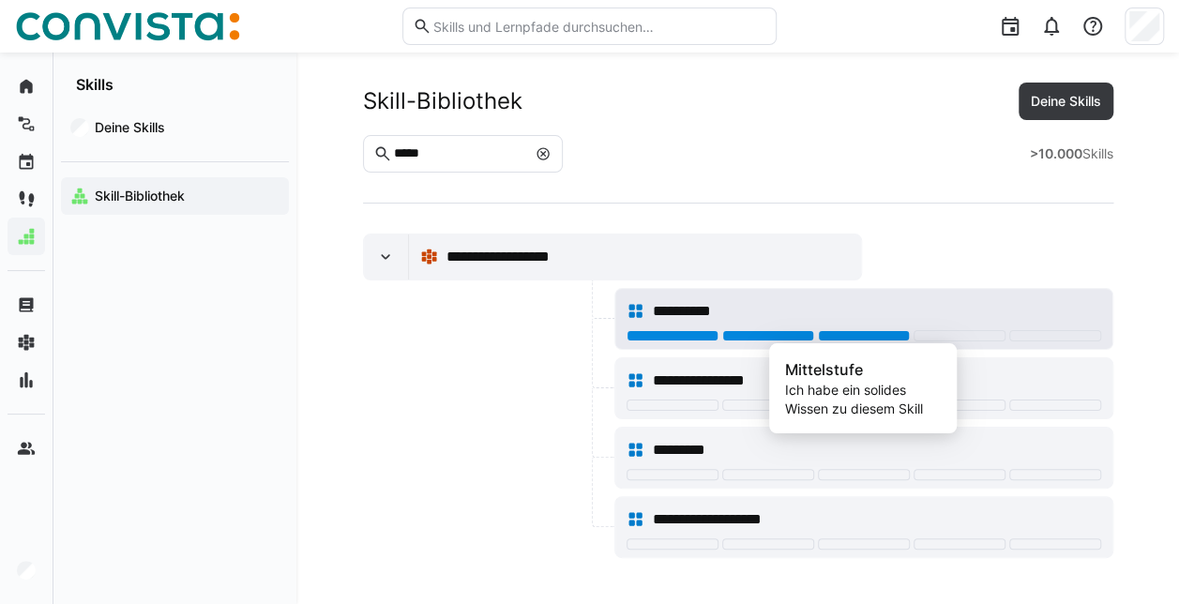
click at [860, 332] on div at bounding box center [864, 335] width 92 height 11
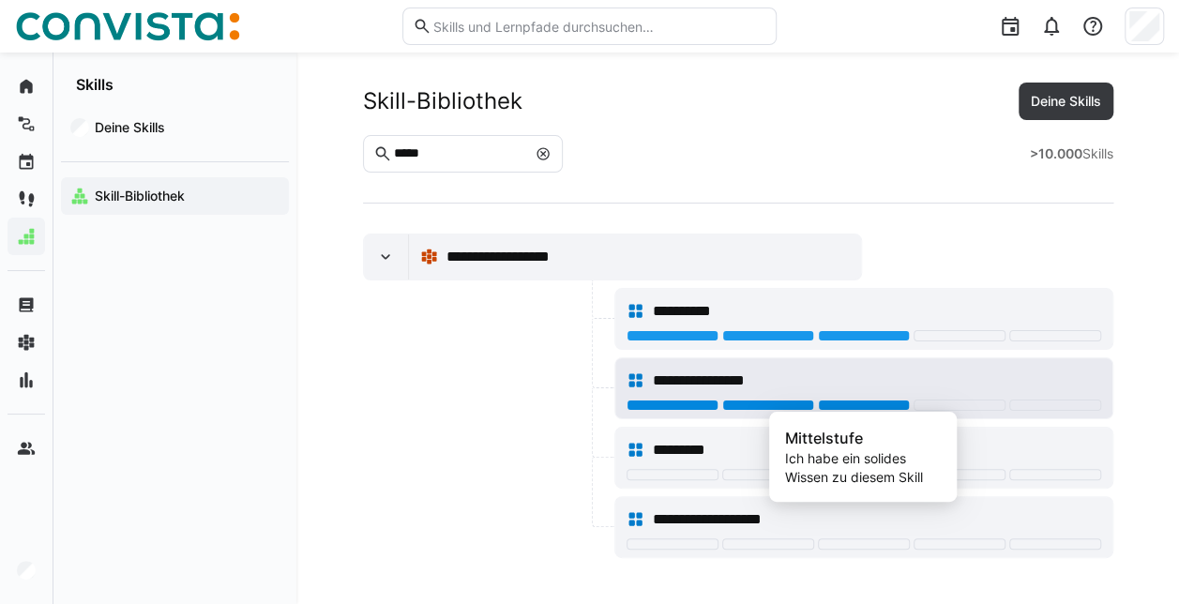
click at [891, 406] on div at bounding box center [864, 405] width 92 height 11
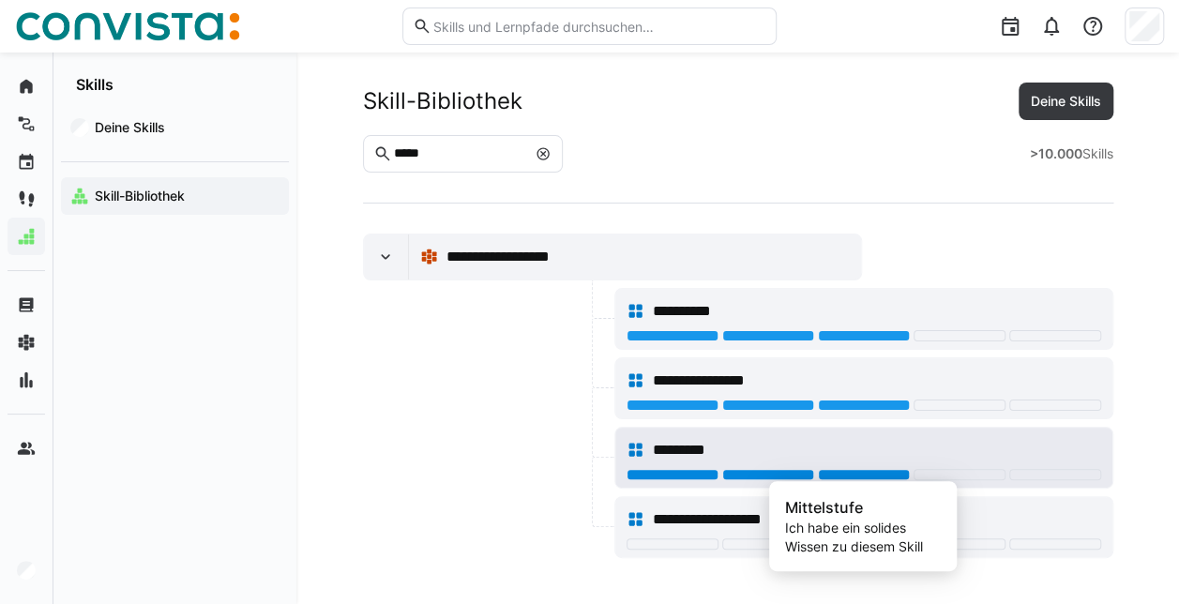
click at [880, 473] on div at bounding box center [864, 474] width 92 height 11
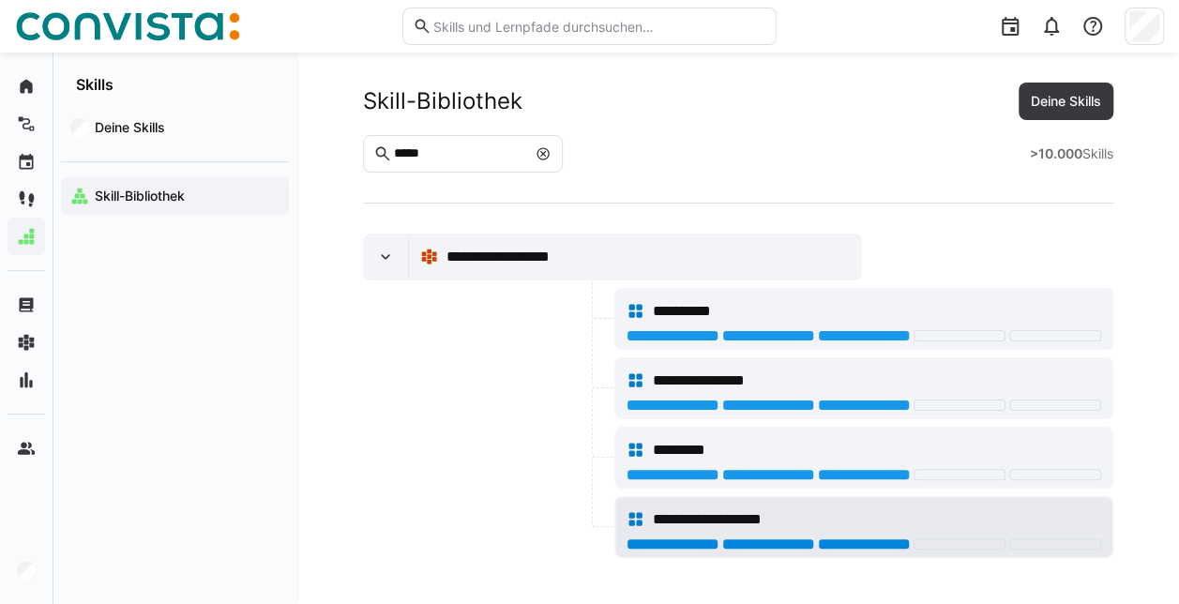
click at [876, 538] on div at bounding box center [864, 543] width 92 height 11
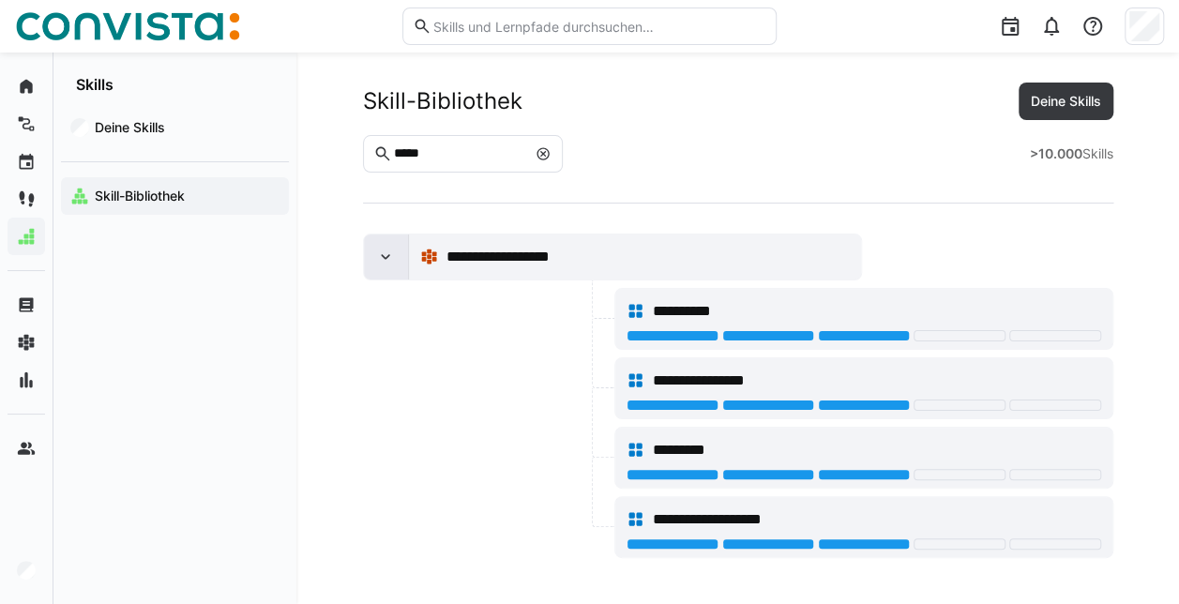
click at [390, 257] on eds-icon at bounding box center [385, 257] width 19 height 19
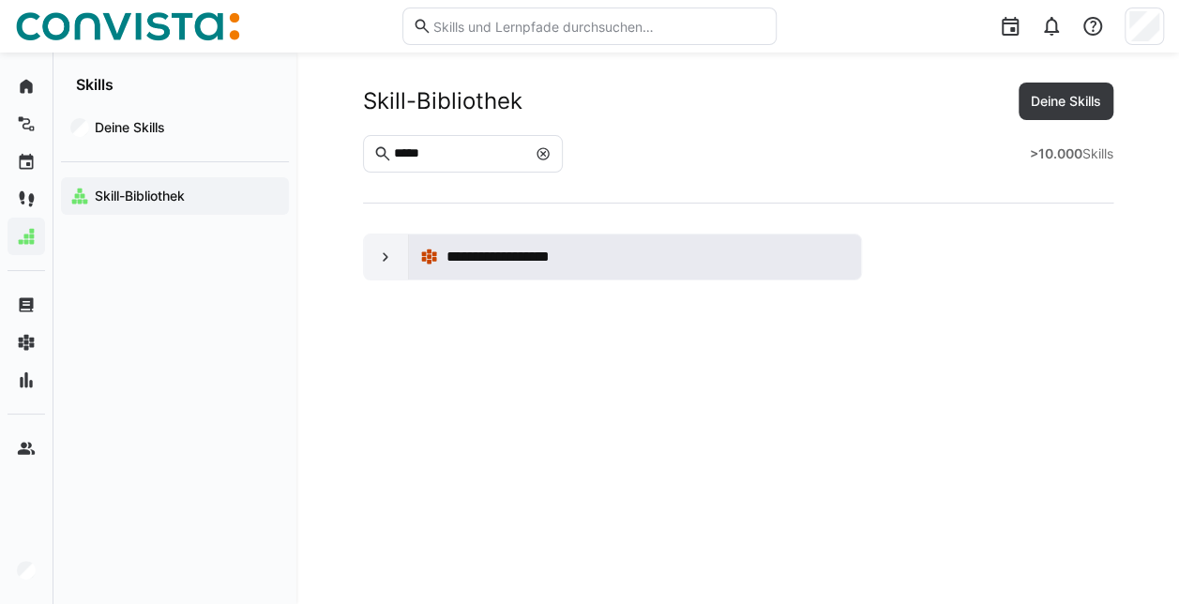
click at [439, 251] on div "**********" at bounding box center [635, 257] width 430 height 38
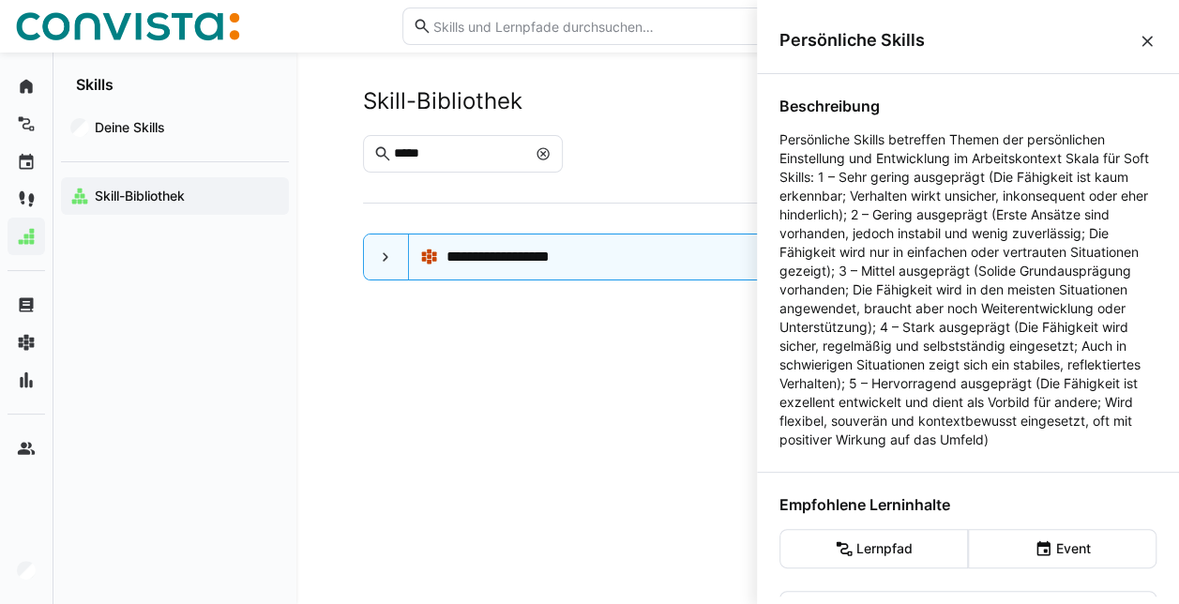
click at [594, 390] on div "**********" at bounding box center [737, 329] width 823 height 492
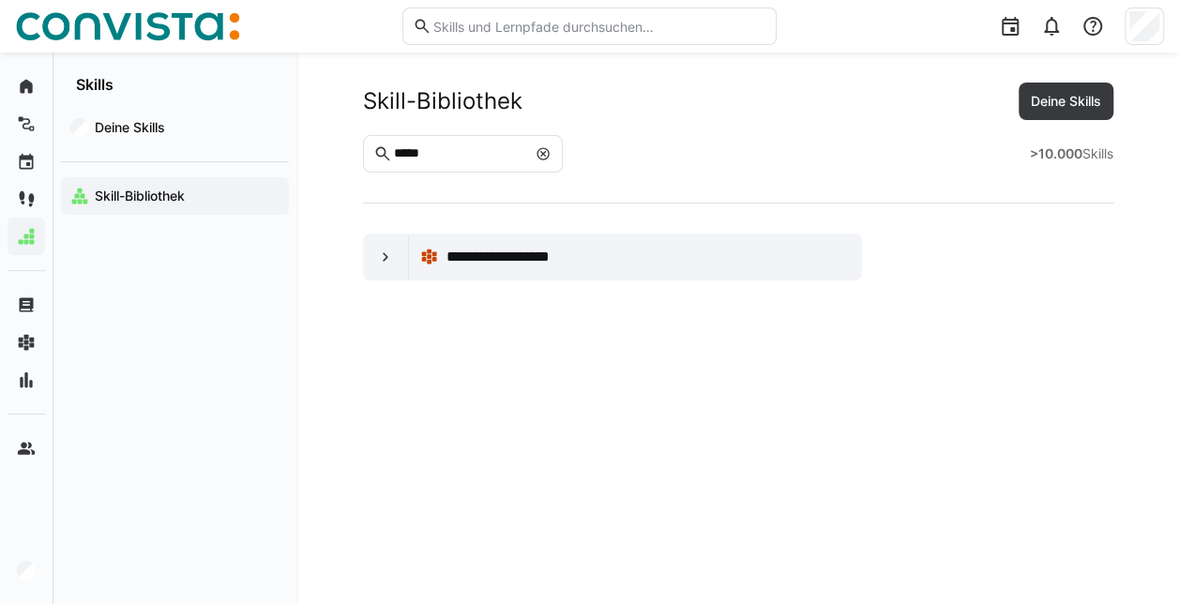
click at [551, 154] on eds-icon at bounding box center [543, 153] width 15 height 15
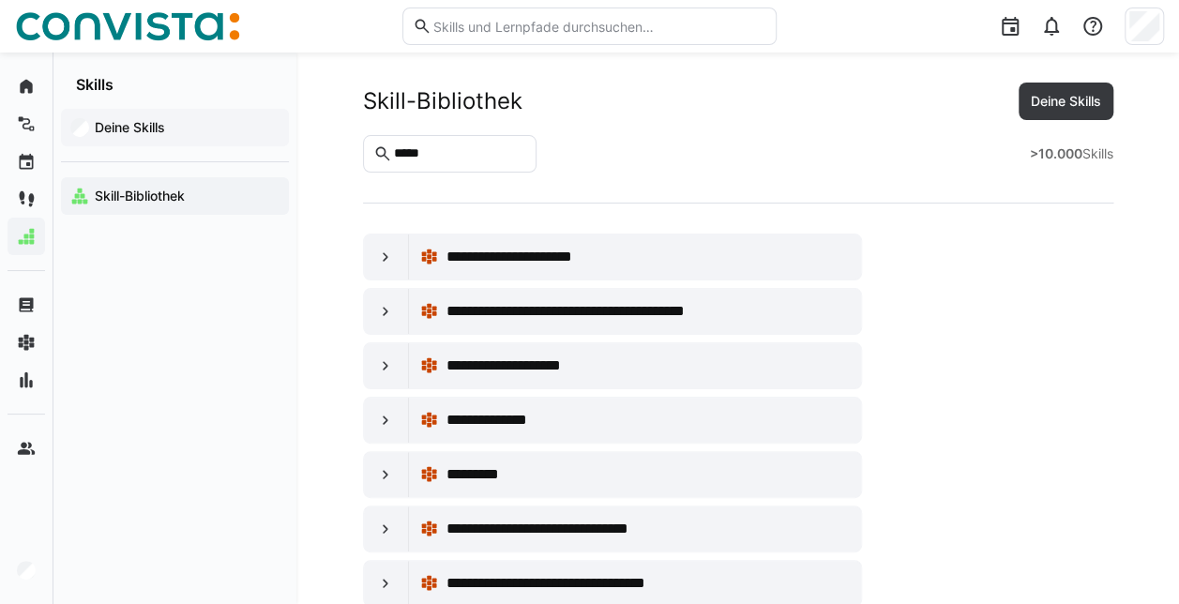
click at [0, 0] on app-navigation-label "Deine Skills" at bounding box center [0, 0] width 0 height 0
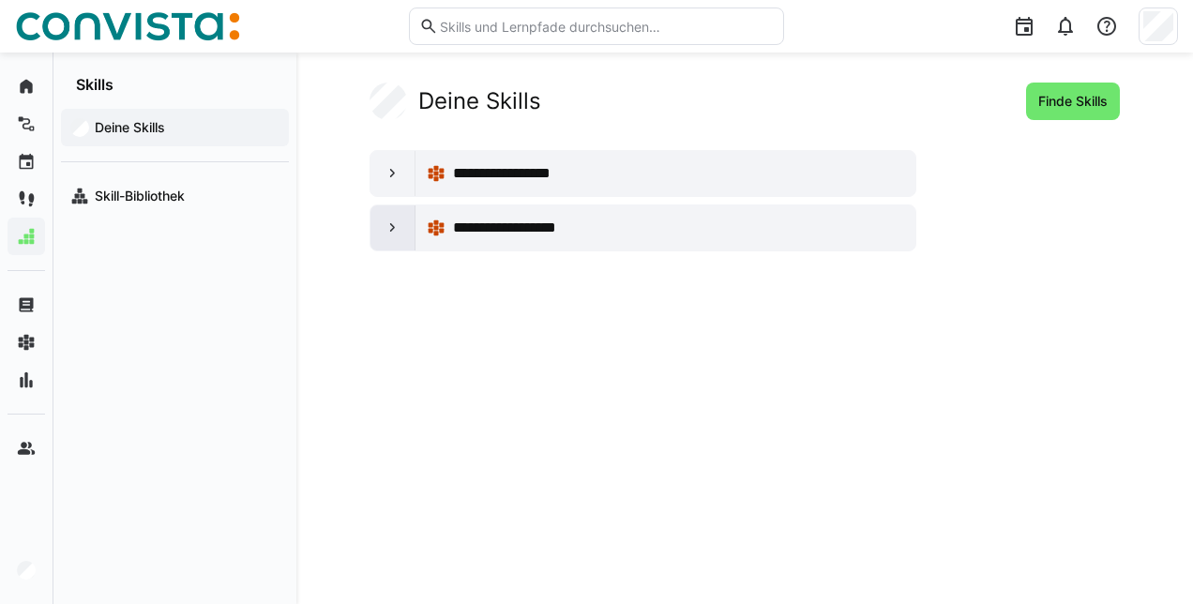
click at [406, 233] on div at bounding box center [393, 227] width 45 height 45
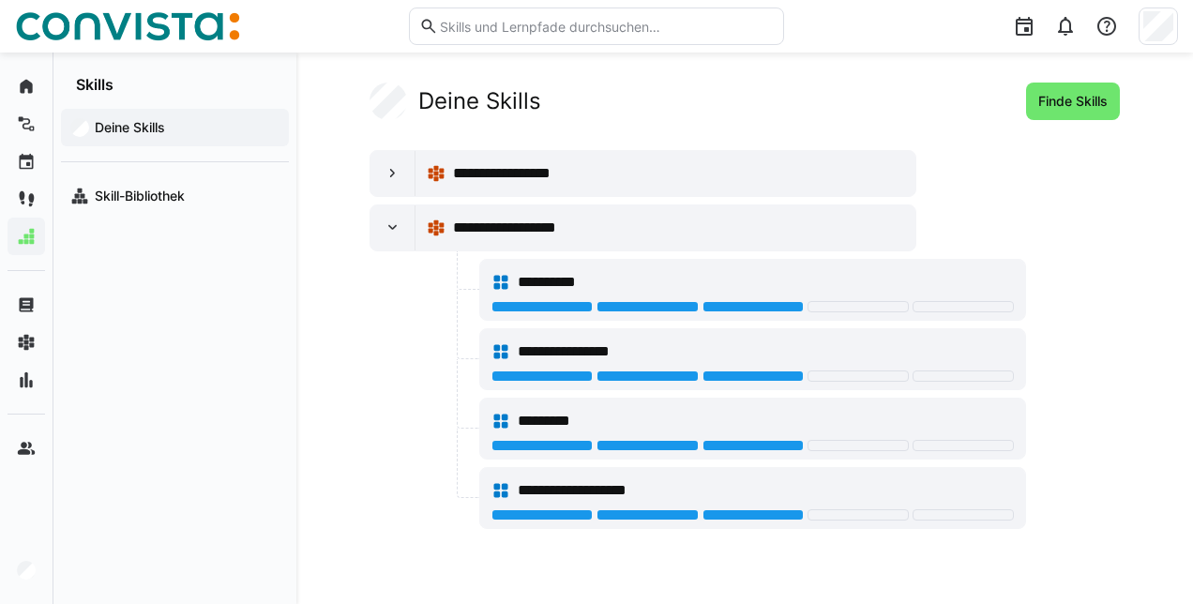
click at [0, 0] on app-navigation-label "Deine Skills" at bounding box center [0, 0] width 0 height 0
click at [1037, 95] on span "Finde Skills" at bounding box center [1073, 101] width 75 height 19
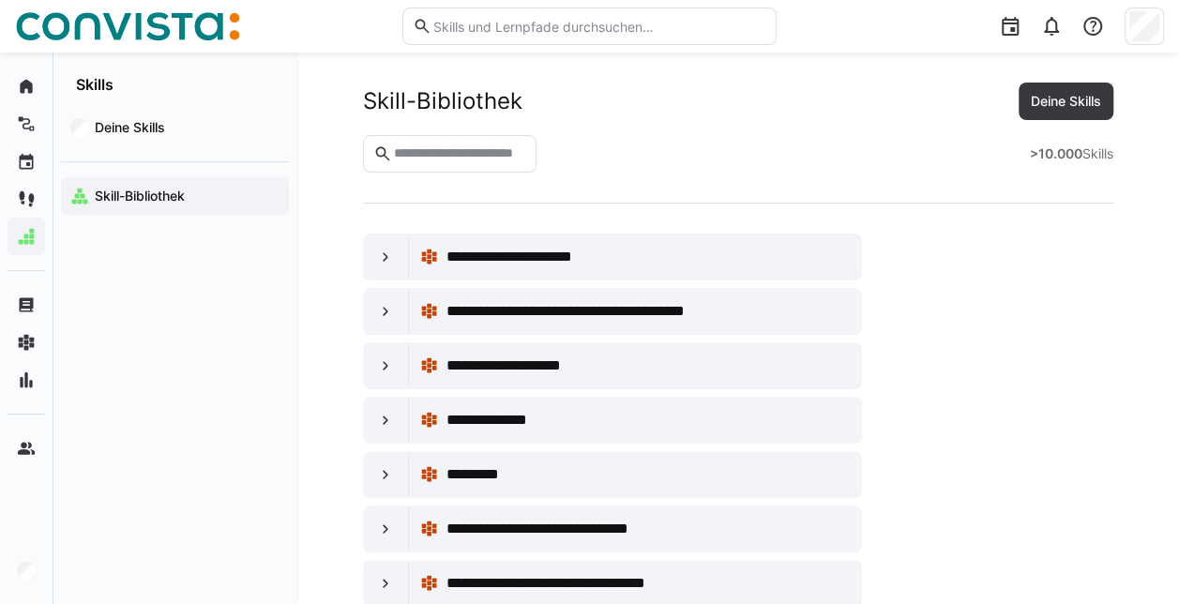
click at [445, 158] on input "text" at bounding box center [458, 153] width 135 height 17
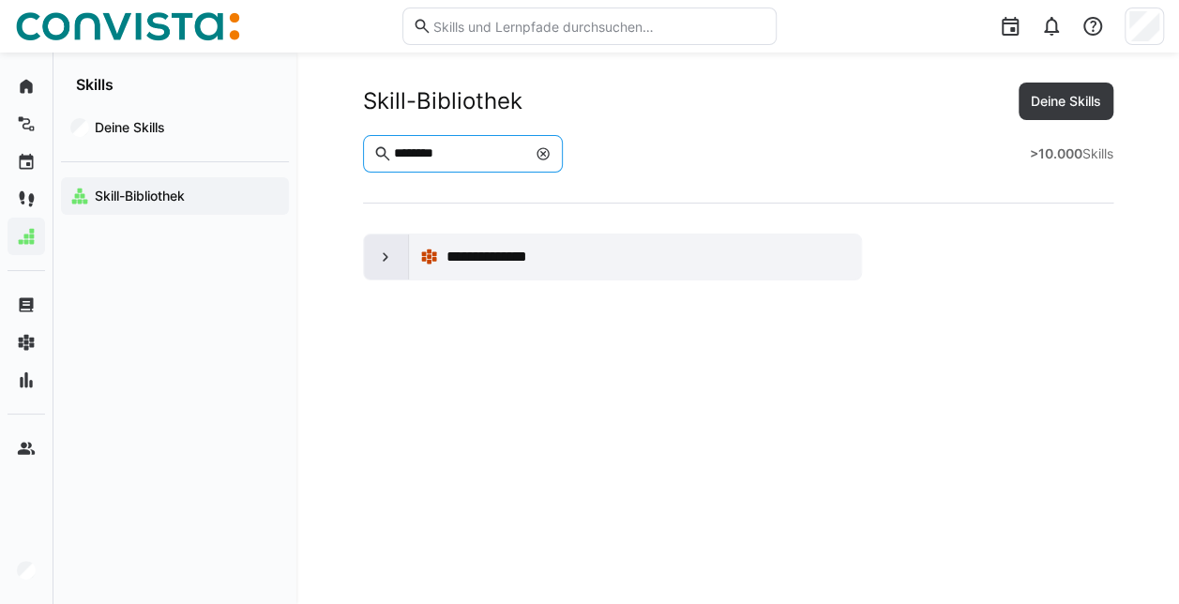
type input "*******"
click at [396, 258] on div at bounding box center [386, 256] width 45 height 45
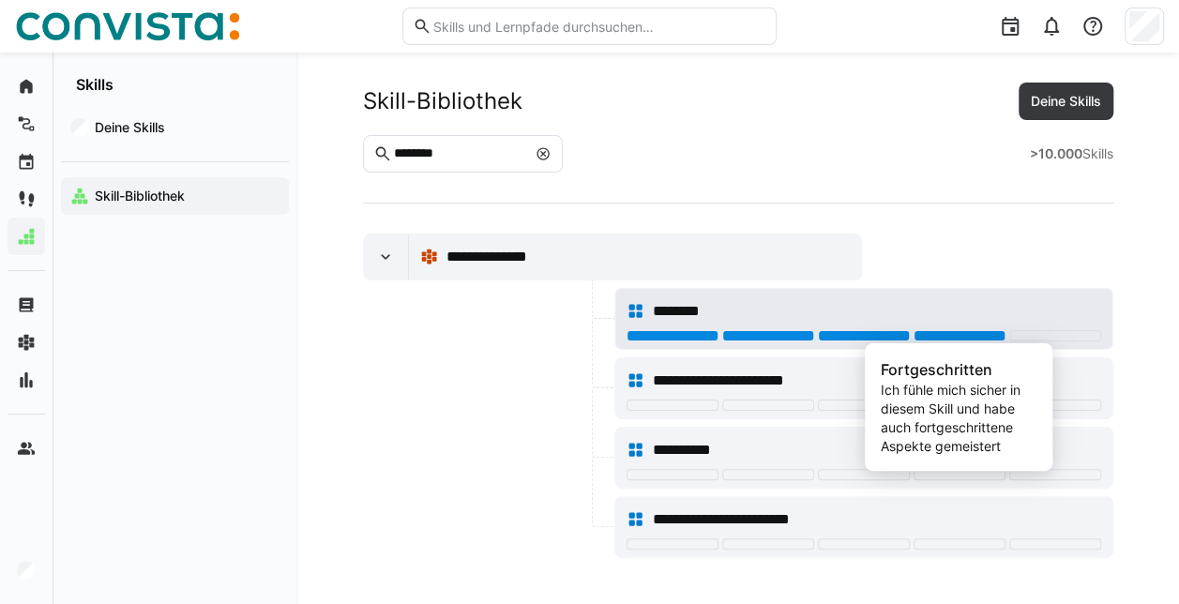
click at [940, 332] on div at bounding box center [960, 335] width 92 height 11
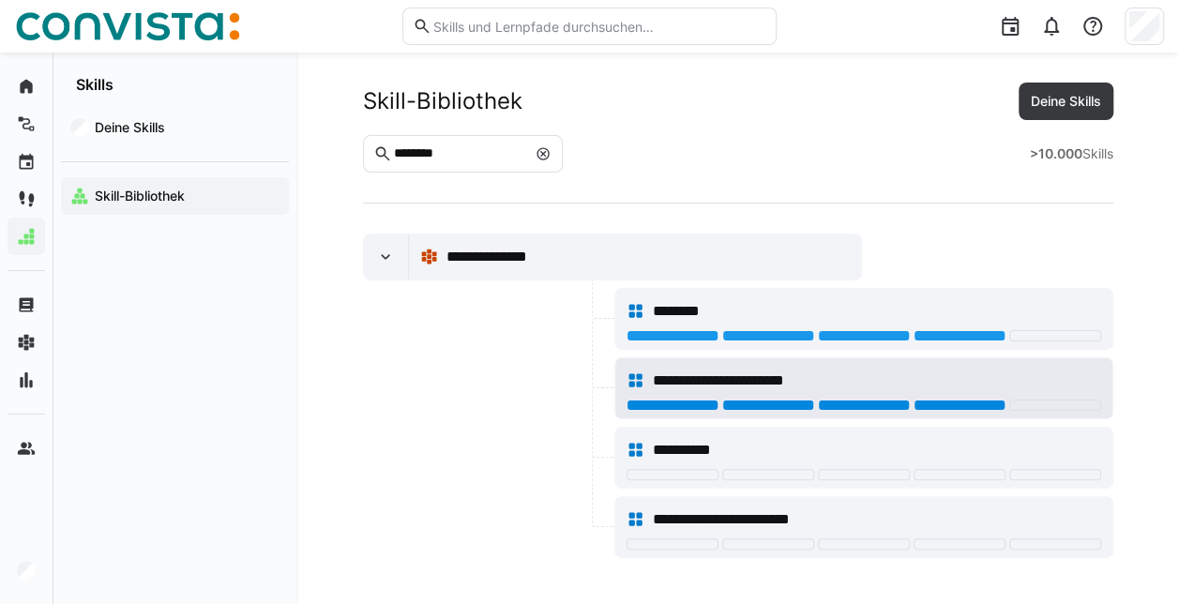
click at [953, 402] on div at bounding box center [960, 405] width 92 height 11
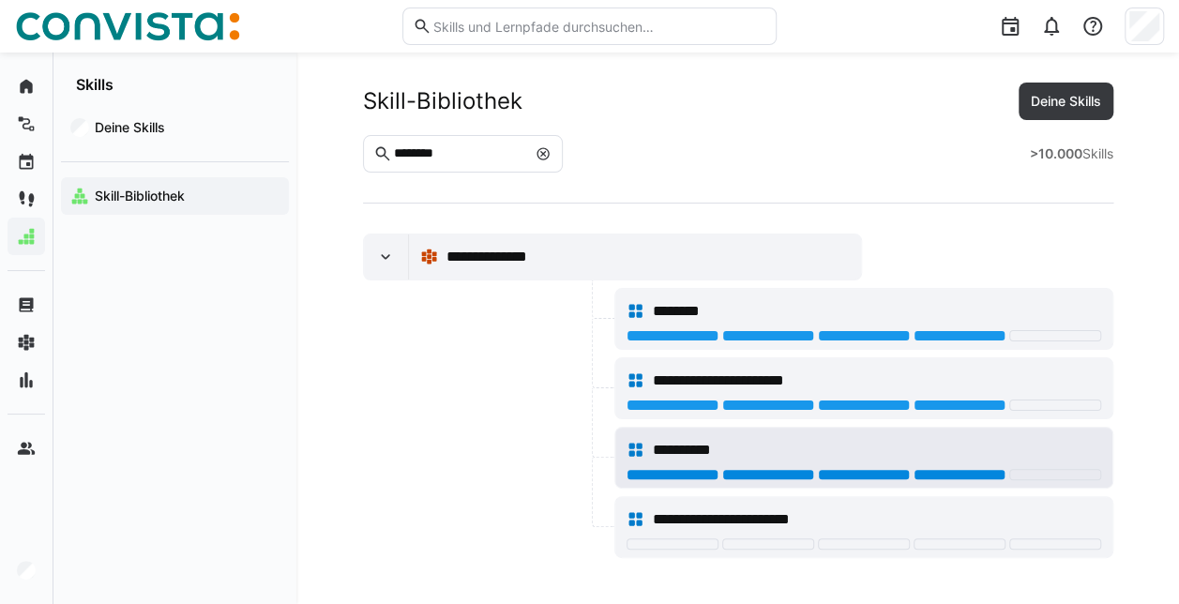
click at [946, 473] on div at bounding box center [960, 474] width 92 height 11
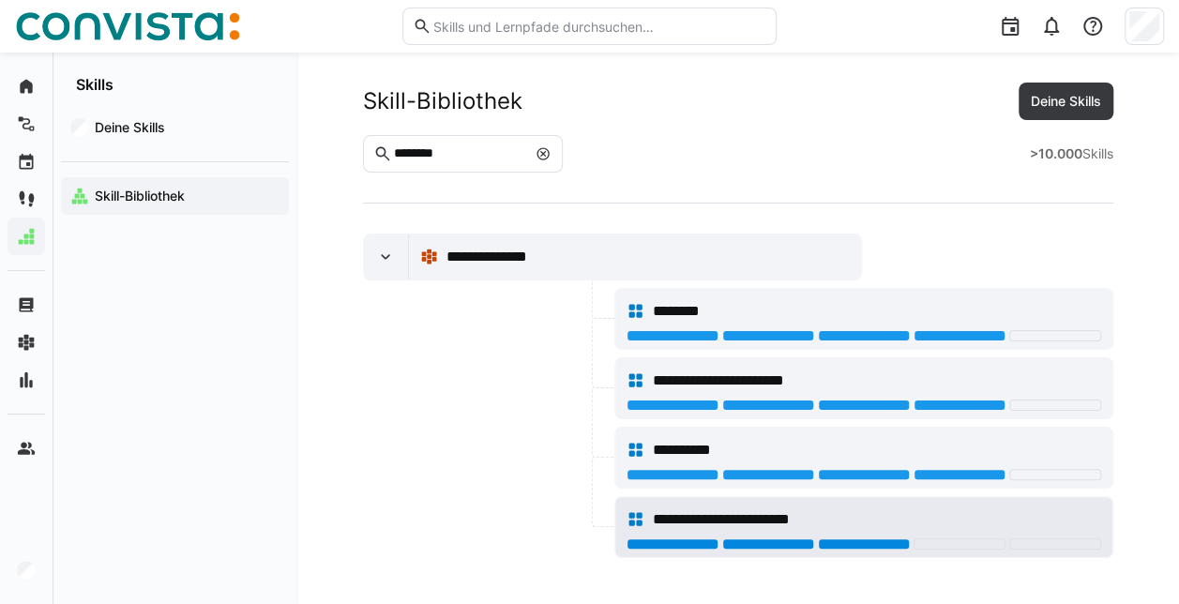
click at [840, 538] on div at bounding box center [864, 543] width 92 height 11
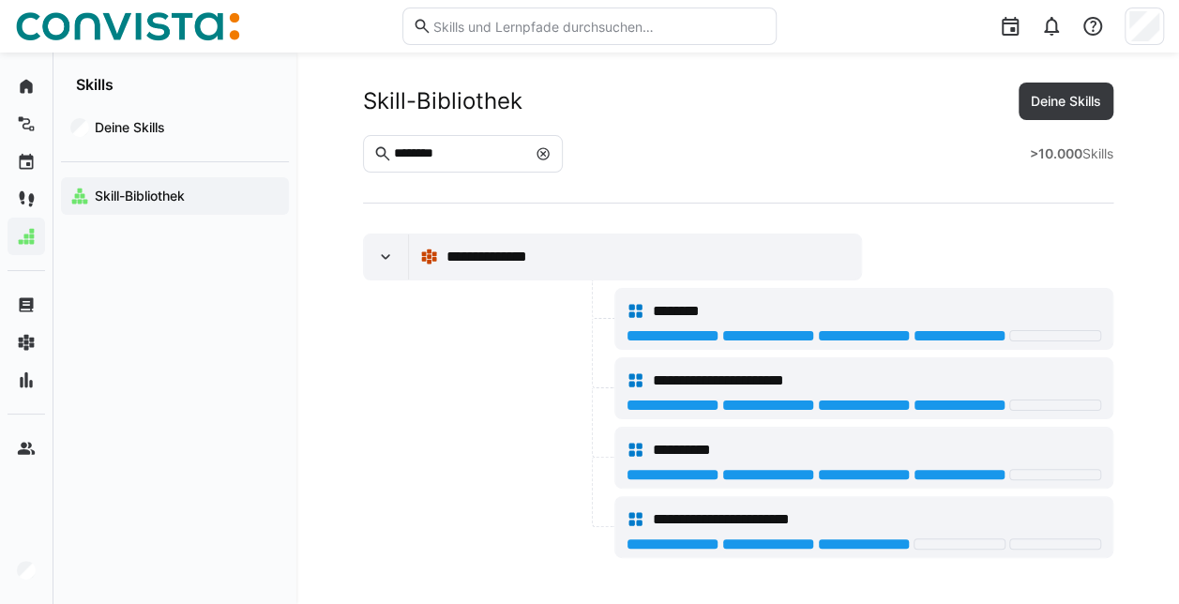
click at [516, 467] on div at bounding box center [487, 458] width 248 height 62
click at [135, 115] on div "Deine Skills" at bounding box center [175, 128] width 228 height 38
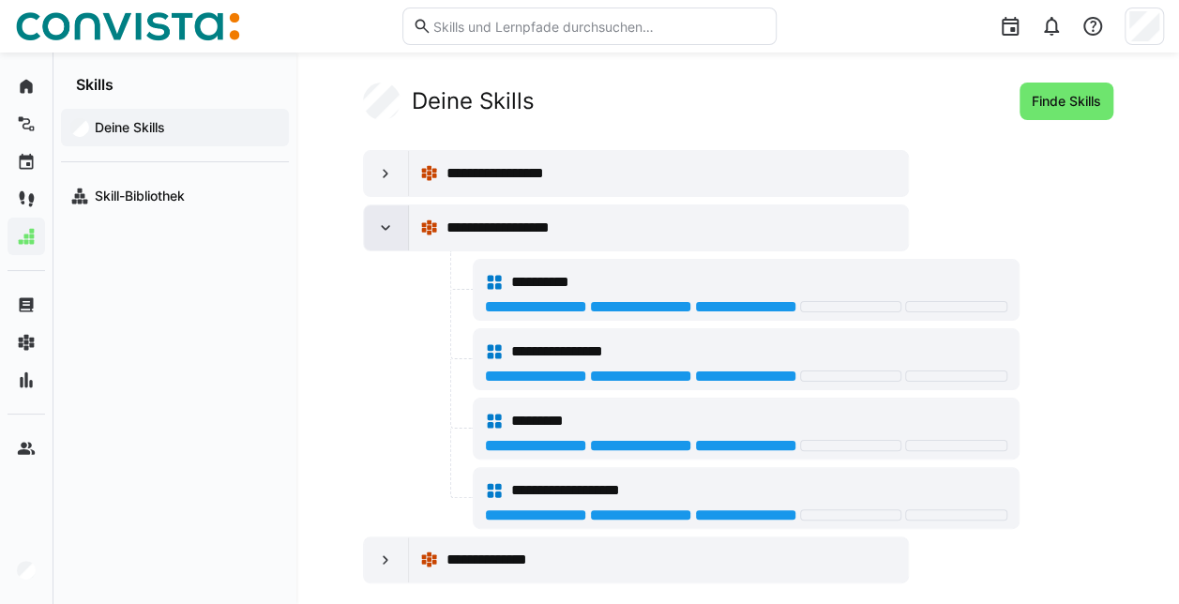
click at [395, 221] on div at bounding box center [386, 227] width 45 height 45
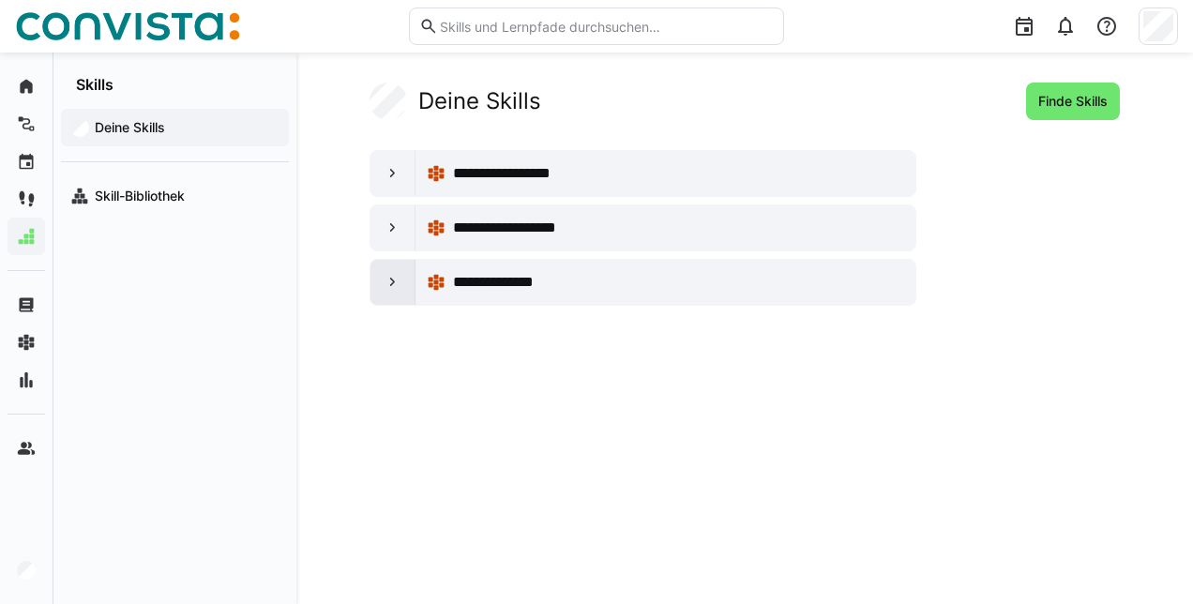
click at [391, 280] on eds-icon at bounding box center [393, 282] width 19 height 19
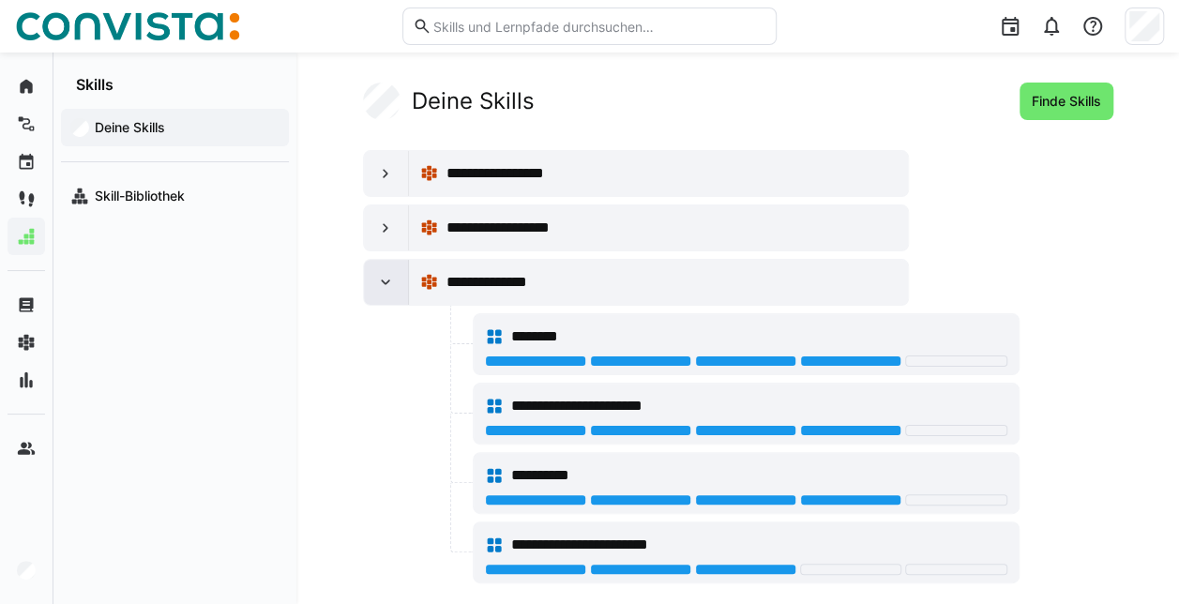
click at [391, 280] on eds-icon at bounding box center [385, 282] width 19 height 19
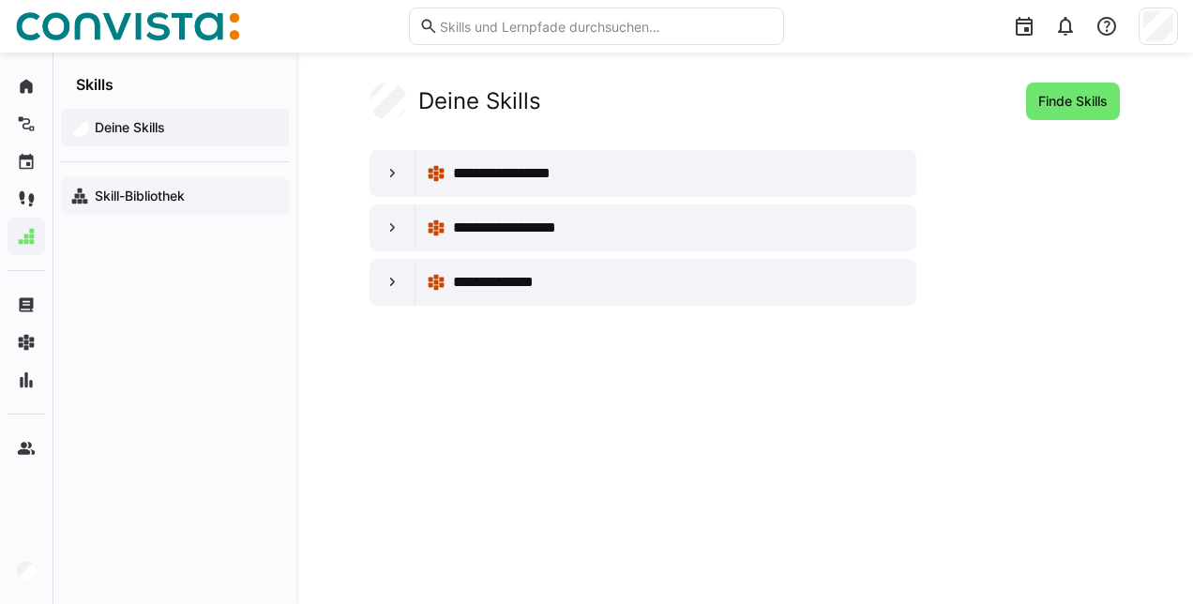
click at [128, 206] on div "Skill-Bibliothek" at bounding box center [175, 196] width 228 height 38
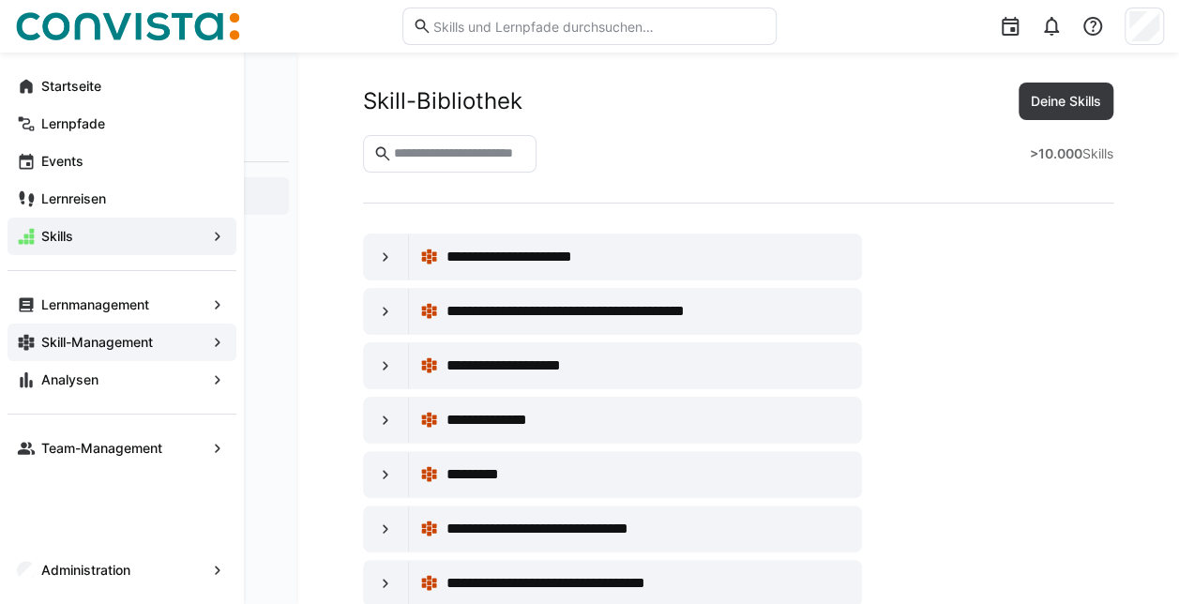
click at [174, 340] on span "Skill-Management" at bounding box center [121, 342] width 167 height 19
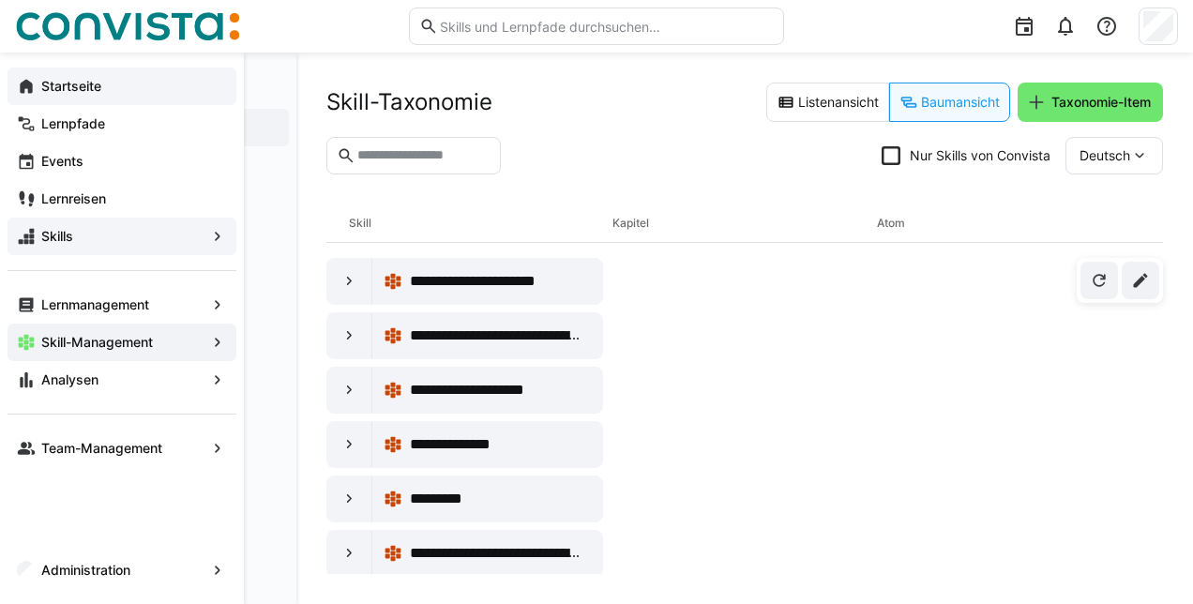
click at [0, 0] on app-navigation-label "Startseite" at bounding box center [0, 0] width 0 height 0
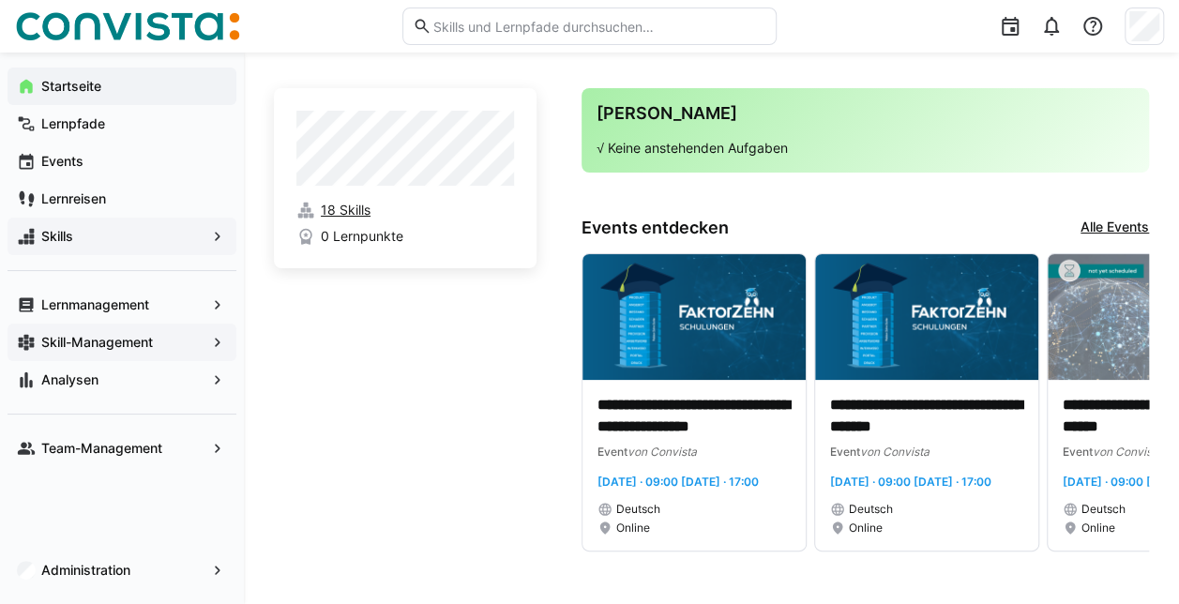
click at [353, 210] on span "18 Skills" at bounding box center [346, 210] width 50 height 19
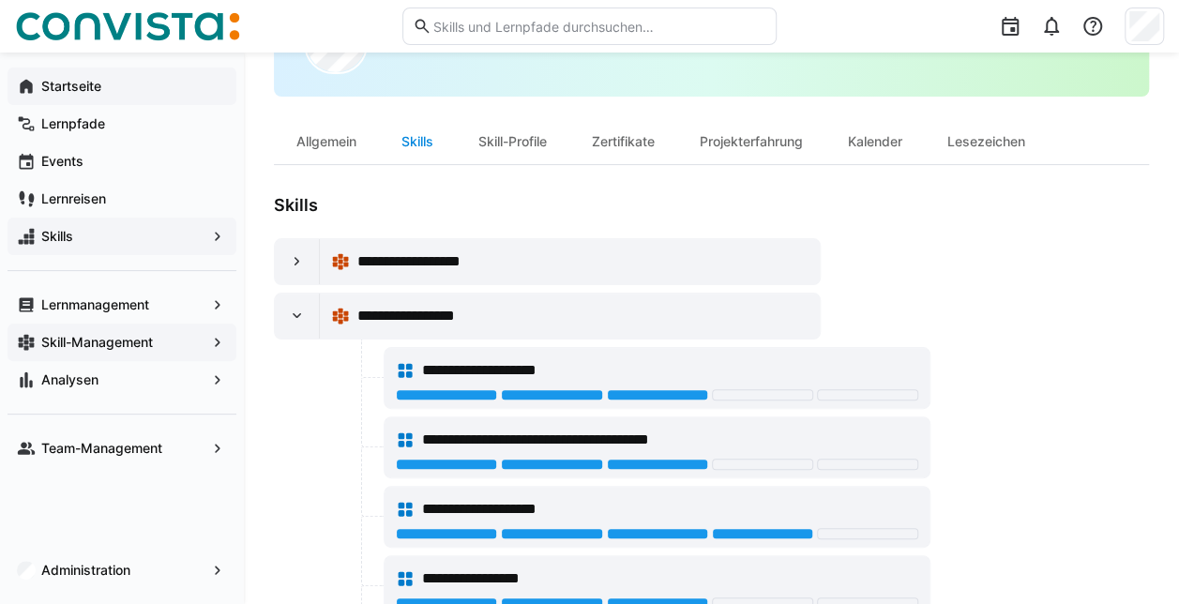
scroll to position [96, 0]
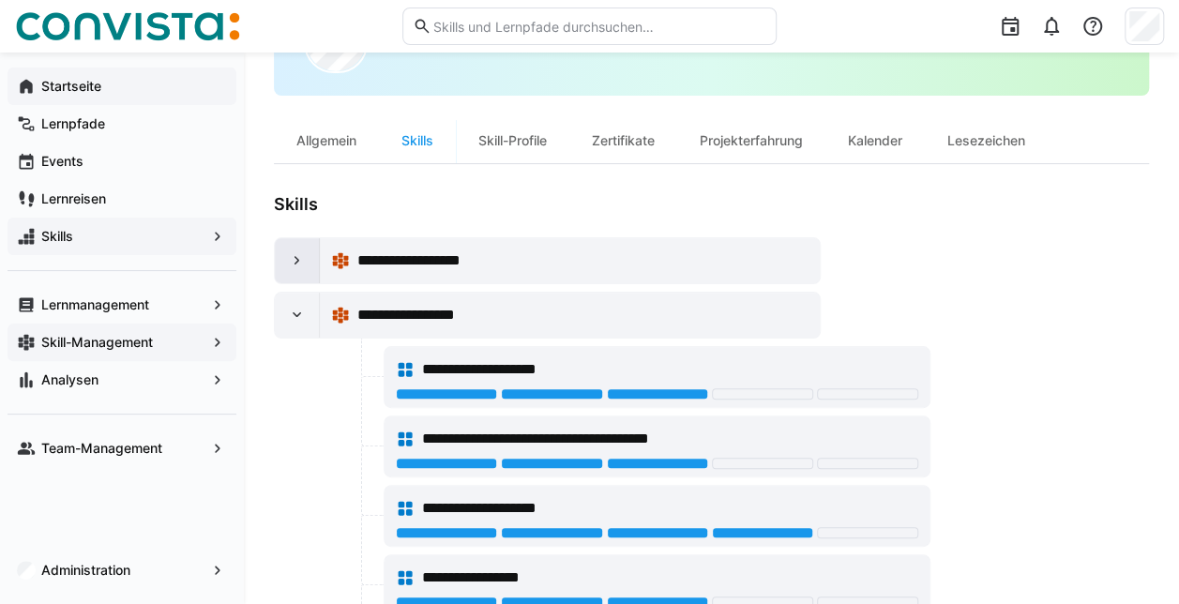
click at [292, 259] on eds-icon at bounding box center [297, 260] width 19 height 19
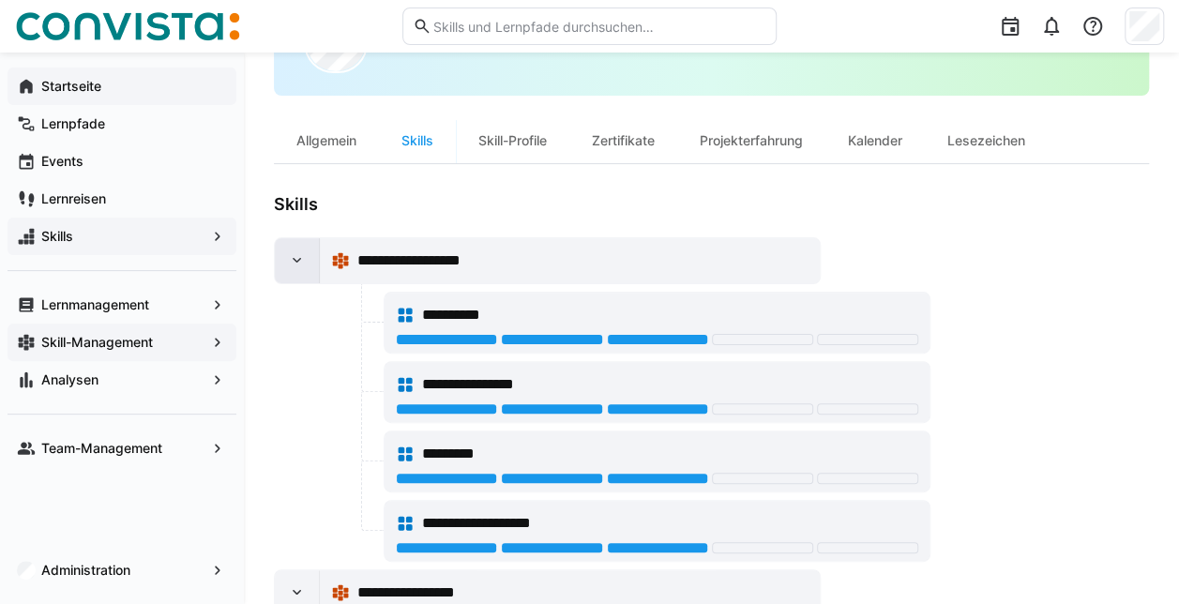
click at [292, 259] on eds-icon at bounding box center [297, 260] width 19 height 19
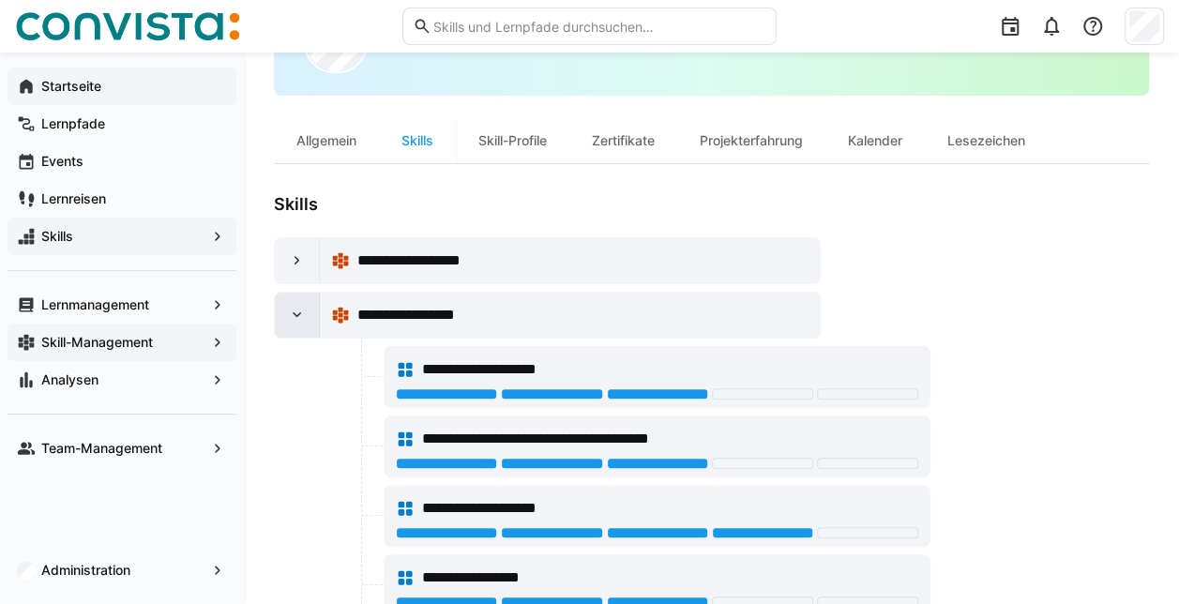
click at [299, 295] on div at bounding box center [297, 315] width 45 height 45
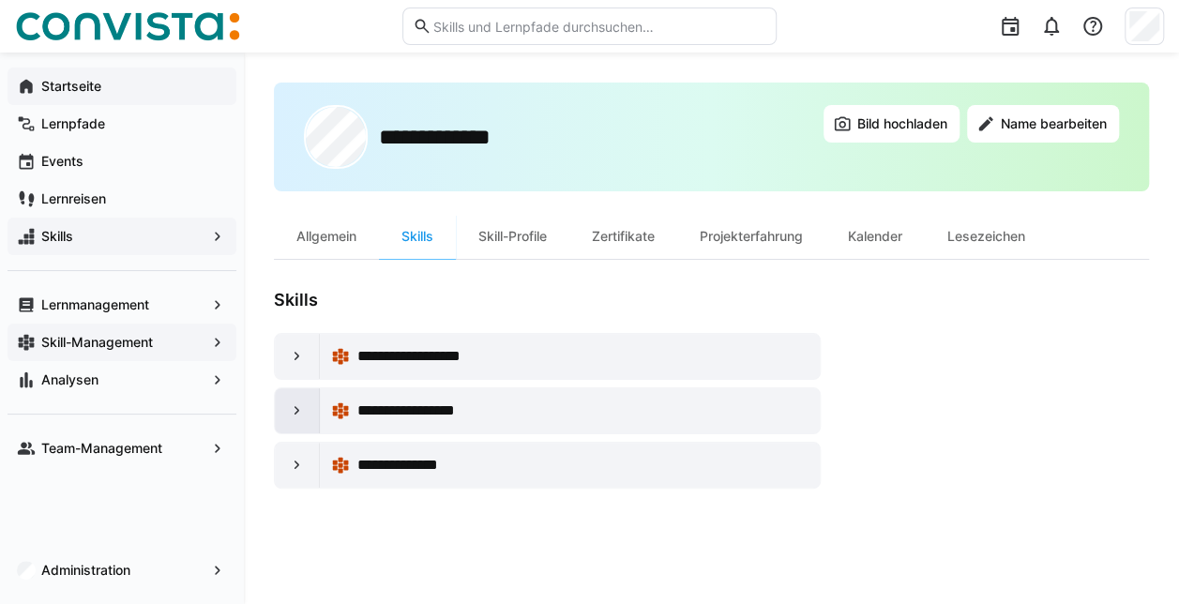
scroll to position [0, 0]
click at [331, 234] on div "Allgemein" at bounding box center [326, 236] width 105 height 45
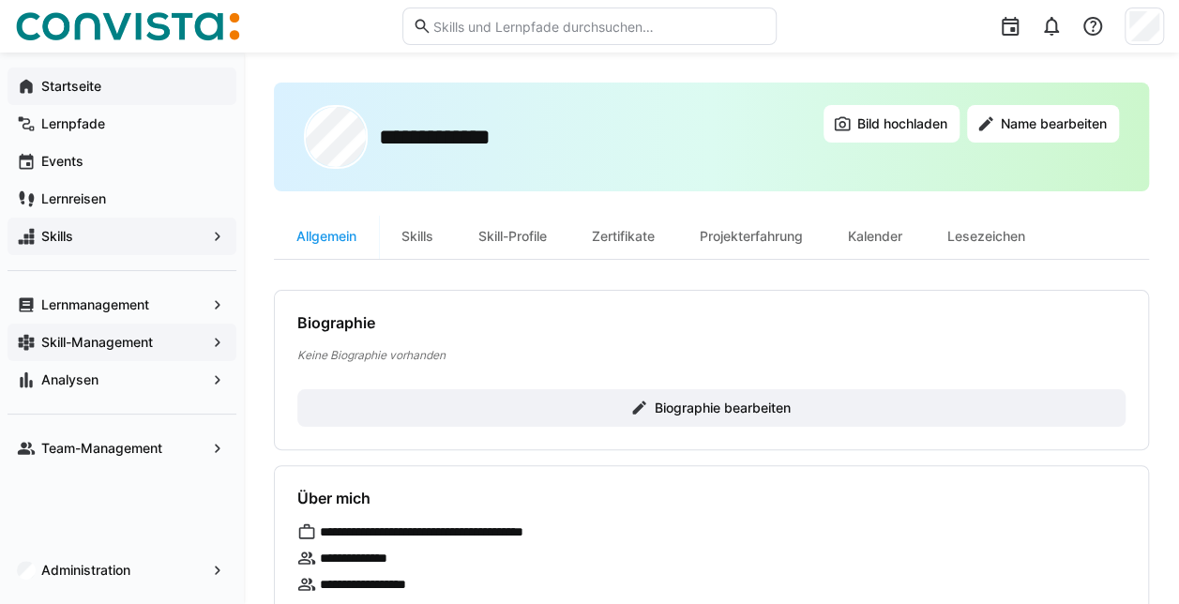
click at [0, 0] on app-navigation-label "Startseite" at bounding box center [0, 0] width 0 height 0
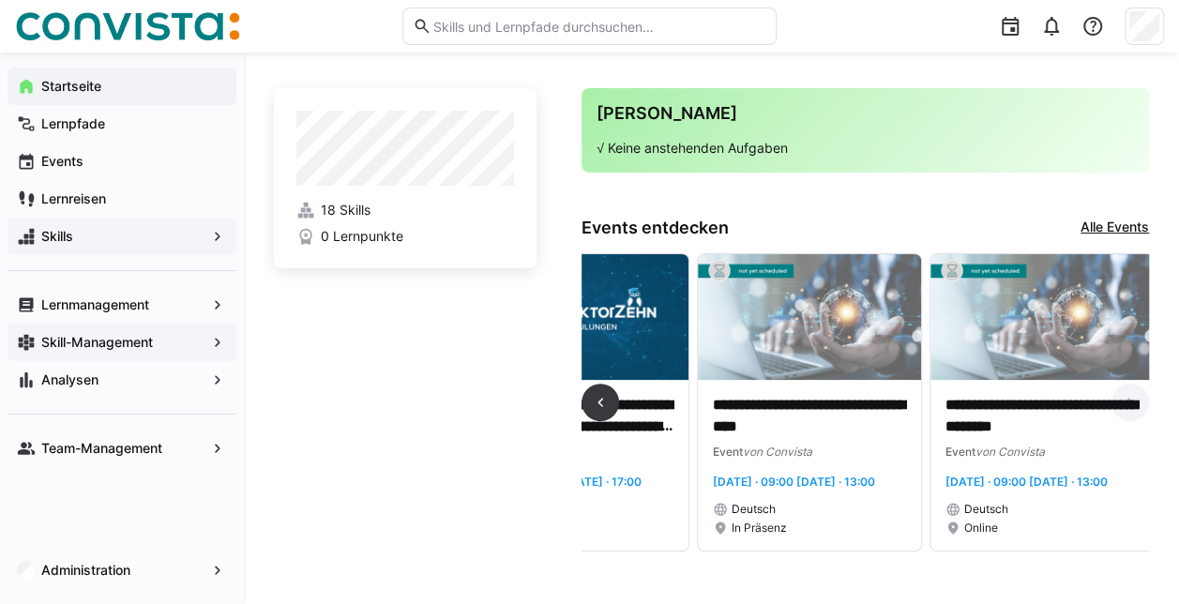
scroll to position [0, 4077]
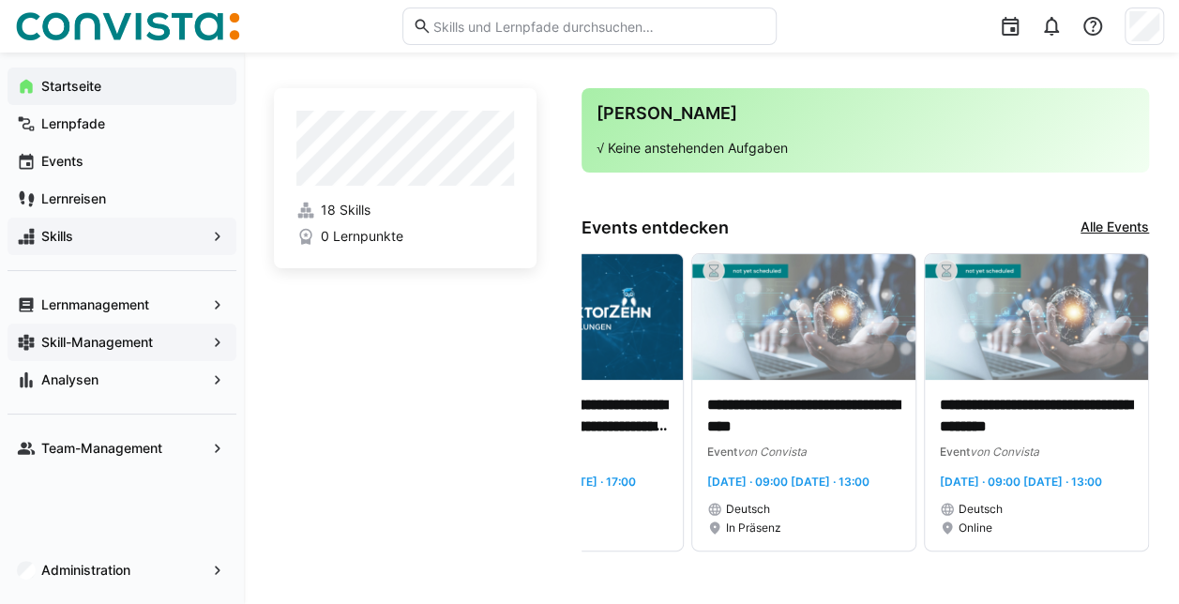
click at [1146, 228] on link "Alle Events" at bounding box center [1115, 228] width 68 height 21
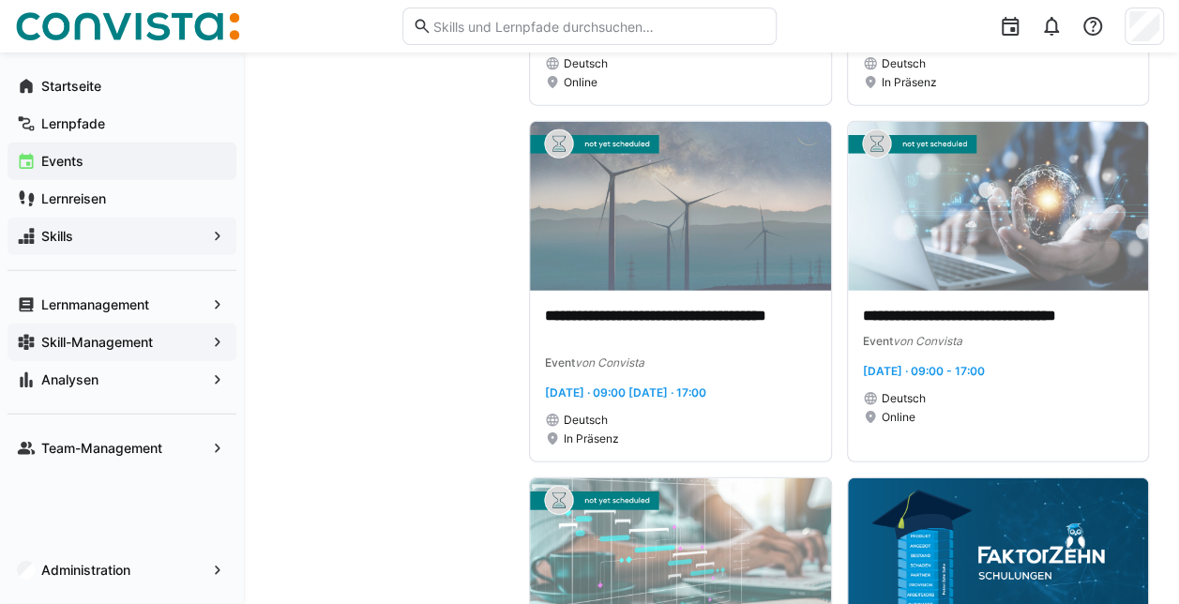
scroll to position [5778, 0]
